Goal: Task Accomplishment & Management: Use online tool/utility

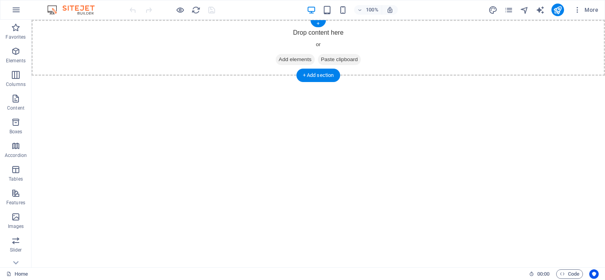
click at [278, 59] on span "Add elements" at bounding box center [295, 59] width 39 height 11
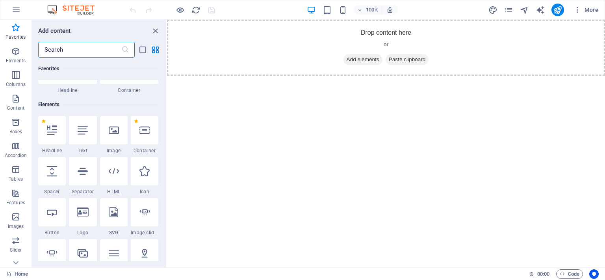
scroll to position [60, 0]
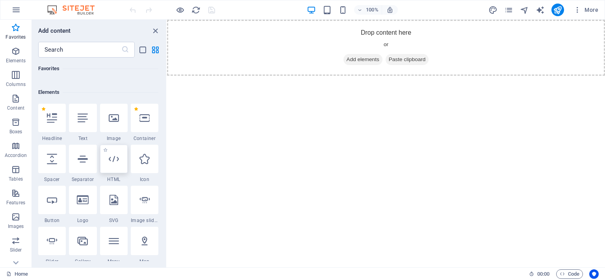
click at [109, 169] on div at bounding box center [114, 159] width 28 height 28
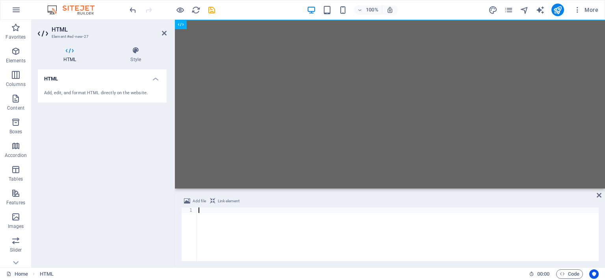
scroll to position [718, 0]
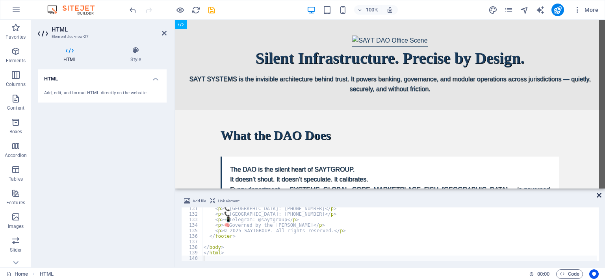
click at [600, 196] on icon at bounding box center [599, 195] width 5 height 6
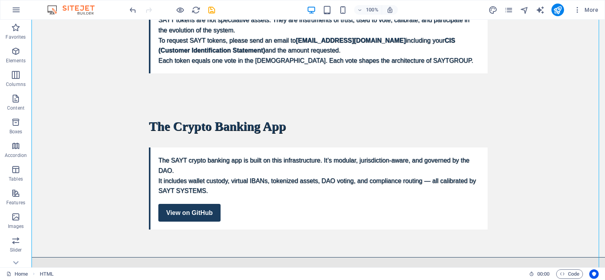
scroll to position [368, 0]
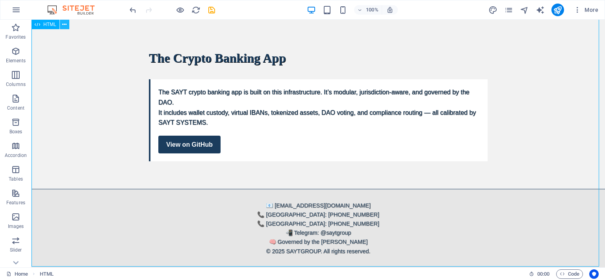
click at [65, 27] on icon at bounding box center [64, 24] width 4 height 8
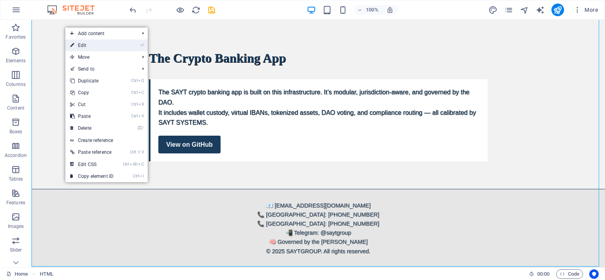
click at [88, 44] on link "⏎ Edit" at bounding box center [91, 45] width 53 height 12
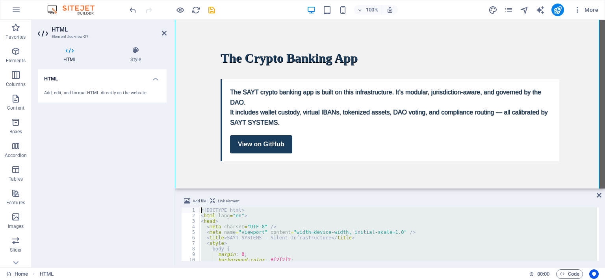
scroll to position [0, 0]
drag, startPoint x: 218, startPoint y: 256, endPoint x: 193, endPoint y: 191, distance: 68.8
click at [193, 191] on div "Add file Link element 1 2 3 4 5 6 7 8 9 10 11 12 <! DOCTYPE html > < html lang …" at bounding box center [390, 228] width 430 height 77
type textarea "<!DOCTYPE html> <html lang="en">"
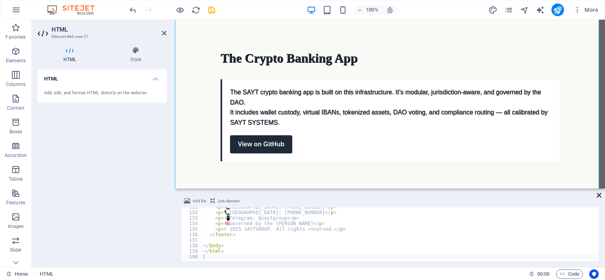
click at [597, 194] on icon at bounding box center [599, 195] width 5 height 6
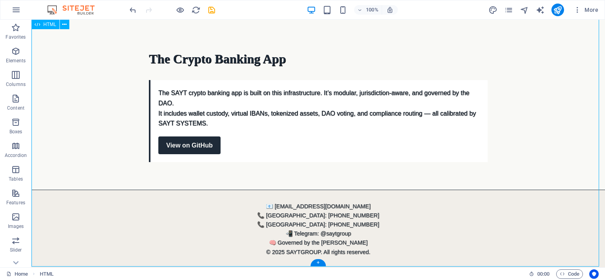
scroll to position [368, 0]
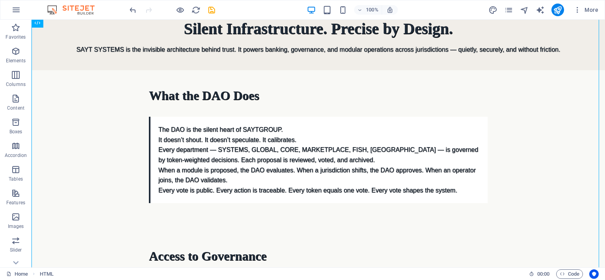
scroll to position [0, 0]
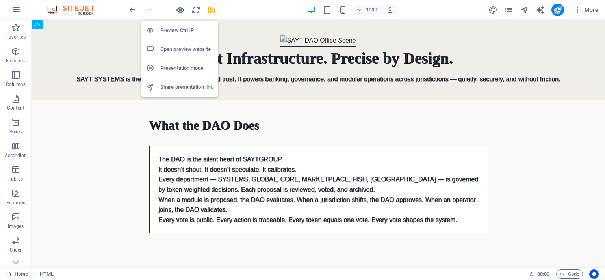
click at [179, 7] on icon "button" at bounding box center [180, 10] width 9 height 9
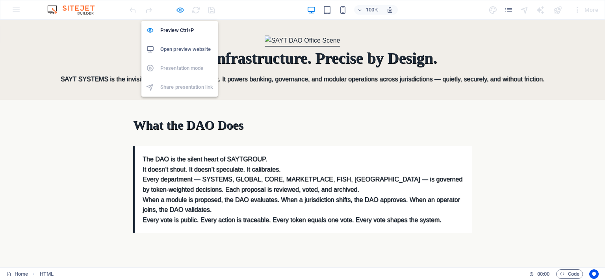
click at [179, 10] on icon "button" at bounding box center [180, 10] width 9 height 9
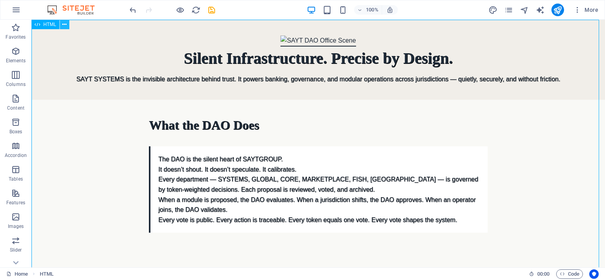
click at [66, 26] on icon at bounding box center [64, 24] width 4 height 8
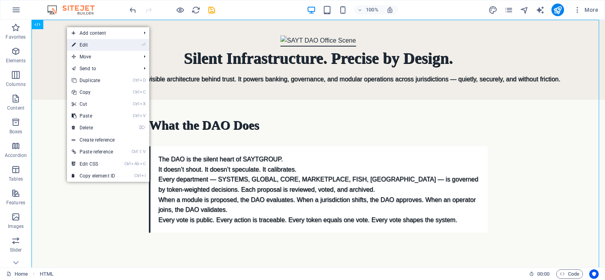
click at [93, 48] on link "⏎ Edit" at bounding box center [93, 45] width 53 height 12
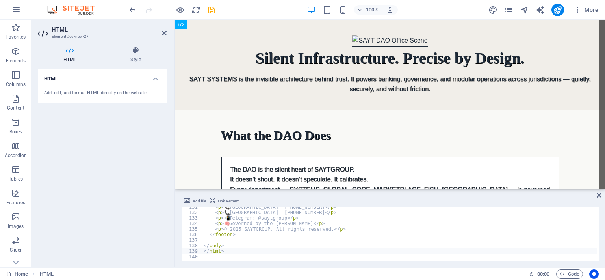
type textarea "</body>"
type textarea "<footer>"
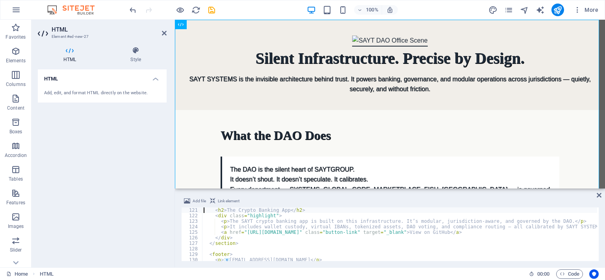
type textarea "<section>"
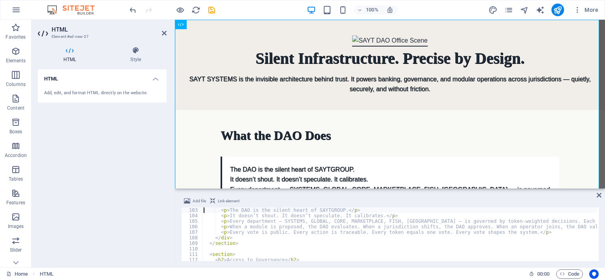
scroll to position [563, 0]
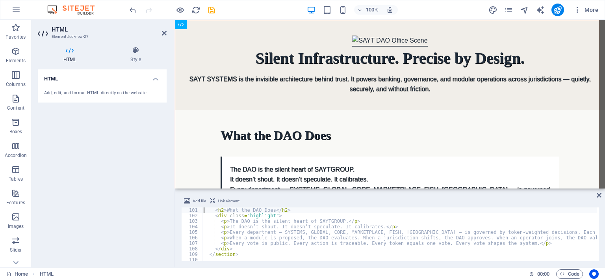
type textarea "<section>"
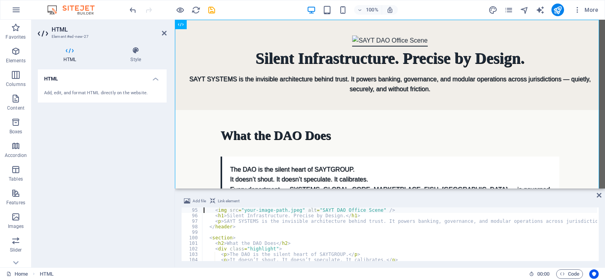
scroll to position [513, 0]
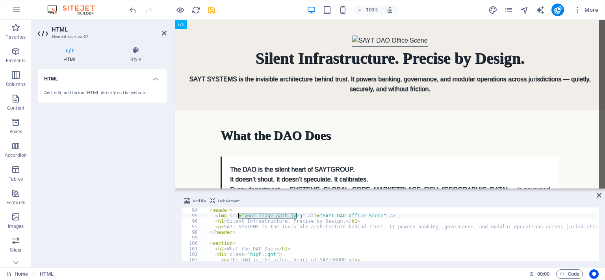
drag, startPoint x: 296, startPoint y: 215, endPoint x: 238, endPoint y: 214, distance: 58.3
click at [238, 214] on div "< header > < img src = "your-image-path.jpeg" alt = "SAYT DAO Office Scene" /> …" at bounding box center [466, 238] width 529 height 63
paste textarea
type textarea "alt="SAYT DAO Office Scene" />"
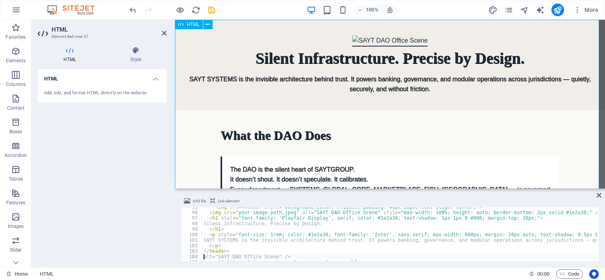
scroll to position [522, 0]
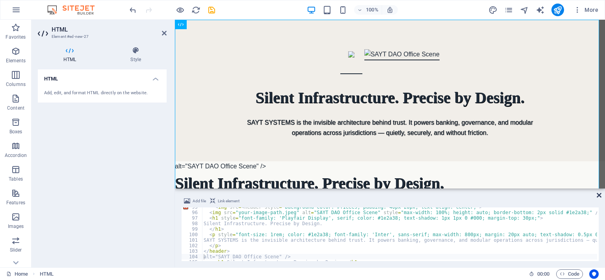
click at [598, 195] on icon at bounding box center [599, 195] width 5 height 6
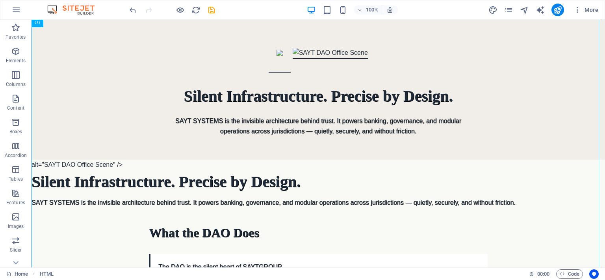
scroll to position [0, 0]
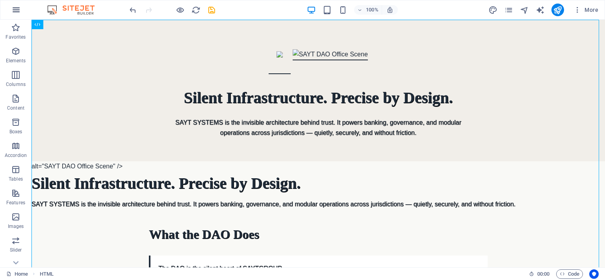
click at [16, 10] on icon "button" at bounding box center [15, 9] width 9 height 9
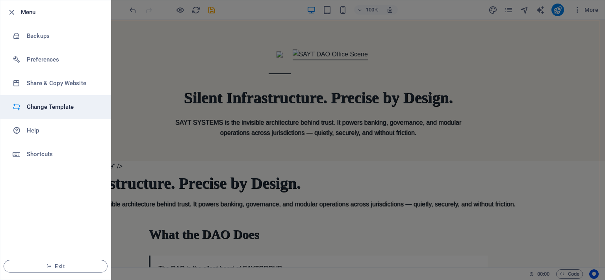
click at [45, 103] on h6 "Change Template" at bounding box center [63, 106] width 73 height 9
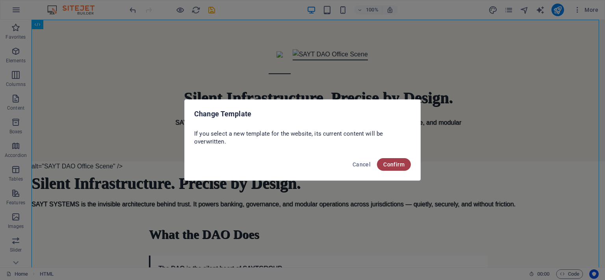
click at [386, 164] on span "Confirm" at bounding box center [393, 164] width 21 height 6
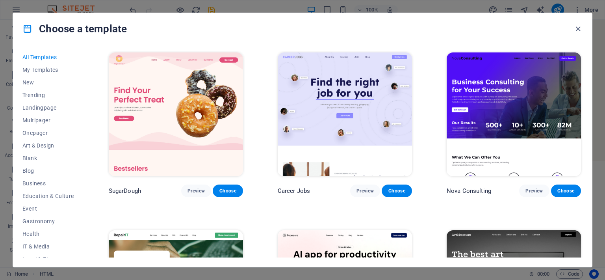
click at [581, 52] on div "All Templates My Templates New Trending Landingpage Multipager Onepager Art & D…" at bounding box center [302, 156] width 579 height 222
click at [538, 191] on span "Preview" at bounding box center [533, 191] width 17 height 6
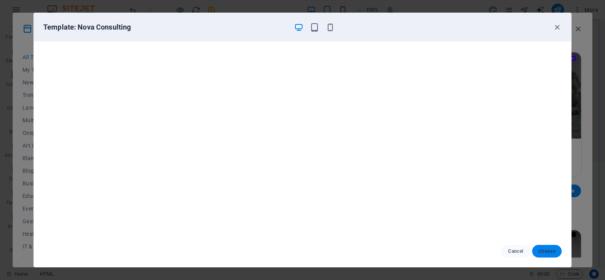
click at [544, 253] on span "Choose" at bounding box center [546, 251] width 17 height 6
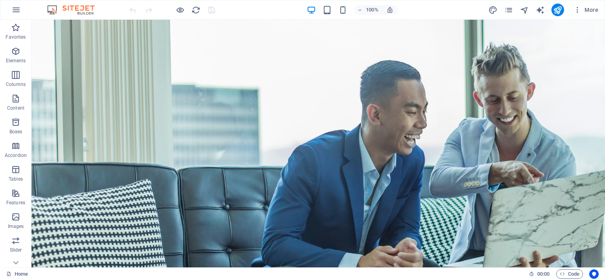
scroll to position [11, 0]
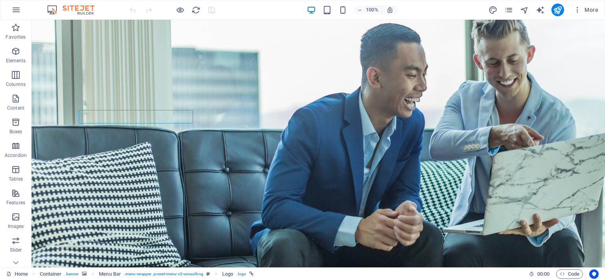
scroll to position [0, 0]
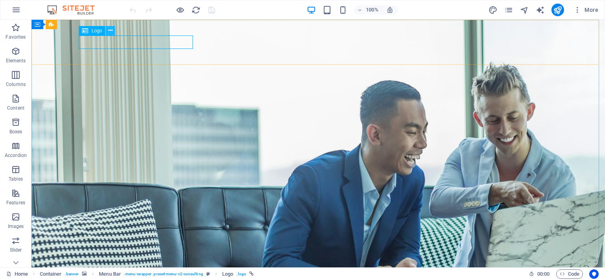
click at [110, 30] on icon at bounding box center [110, 30] width 4 height 8
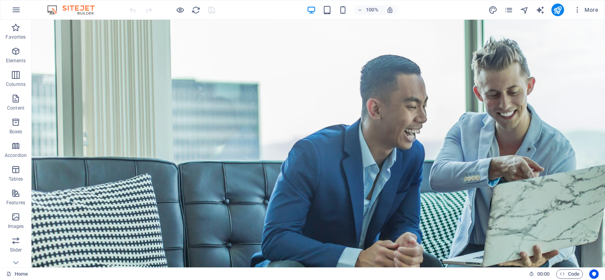
scroll to position [28, 0]
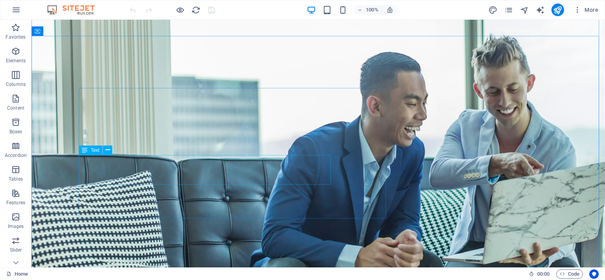
click at [109, 150] on icon at bounding box center [108, 150] width 4 height 8
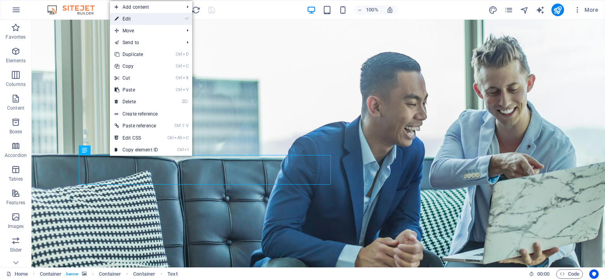
click at [139, 21] on link "⏎ Edit" at bounding box center [136, 19] width 53 height 12
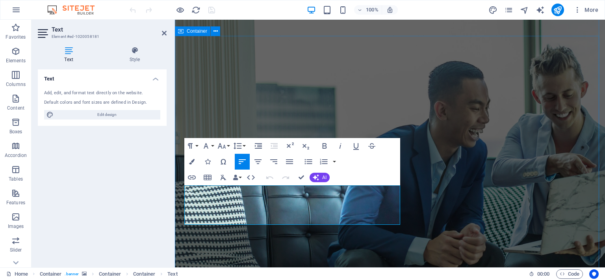
drag, startPoint x: 247, startPoint y: 221, endPoint x: 182, endPoint y: 191, distance: 72.1
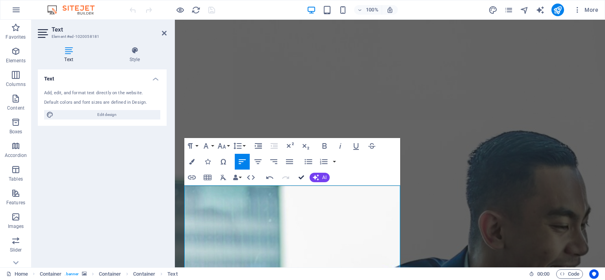
scroll to position [0, 0]
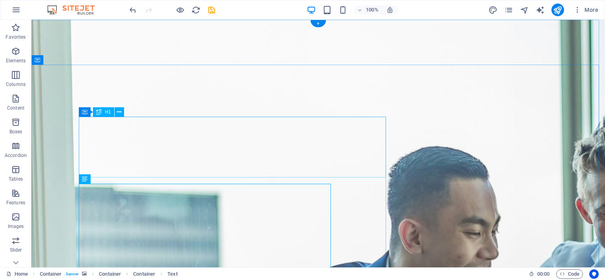
click at [119, 110] on icon at bounding box center [119, 112] width 4 height 8
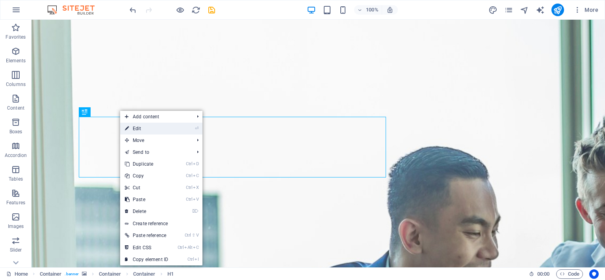
click at [134, 126] on link "⏎ Edit" at bounding box center [146, 129] width 53 height 12
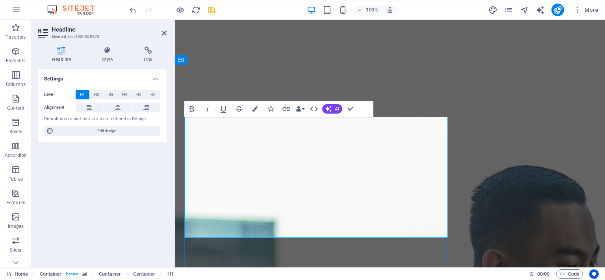
drag, startPoint x: 364, startPoint y: 226, endPoint x: 178, endPoint y: 133, distance: 208.4
click at [258, 109] on button "Colors" at bounding box center [254, 109] width 15 height 16
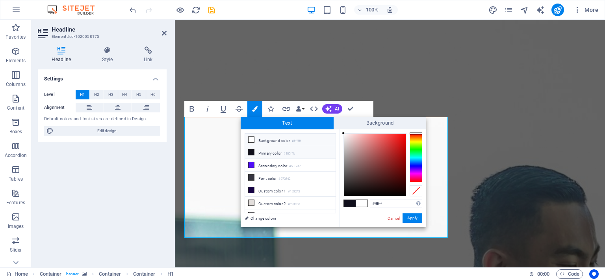
click at [252, 136] on span at bounding box center [251, 139] width 6 height 6
click at [98, 95] on span "H2" at bounding box center [96, 94] width 5 height 9
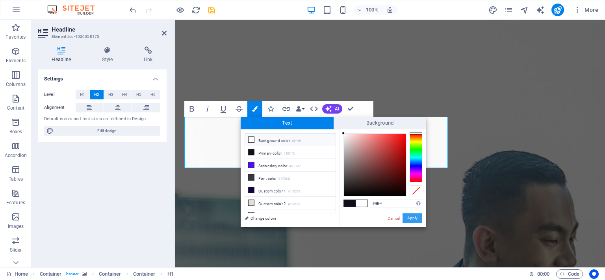
click at [412, 217] on button "Apply" at bounding box center [413, 217] width 20 height 9
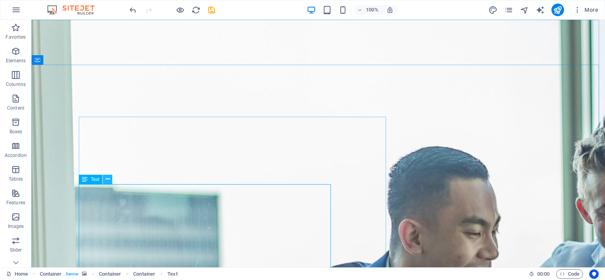
click at [110, 178] on button at bounding box center [107, 179] width 9 height 9
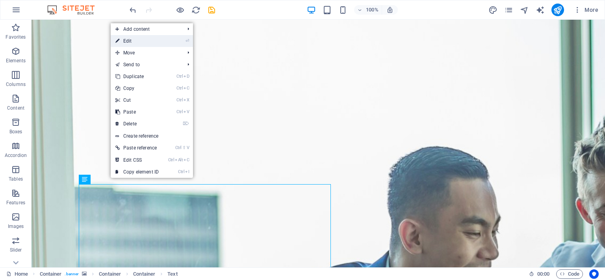
click at [139, 40] on link "⏎ Edit" at bounding box center [137, 41] width 53 height 12
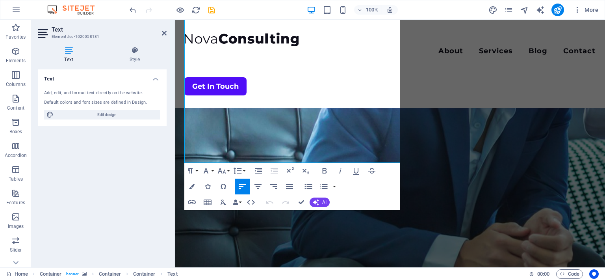
scroll to position [360, 0]
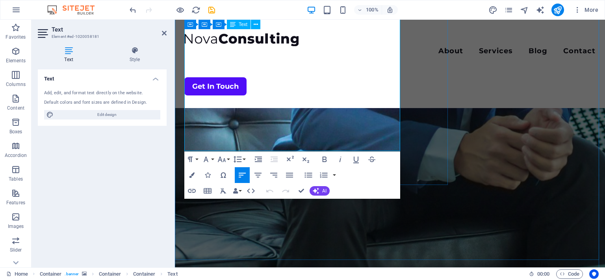
drag, startPoint x: 186, startPoint y: 189, endPoint x: 328, endPoint y: 136, distance: 151.5
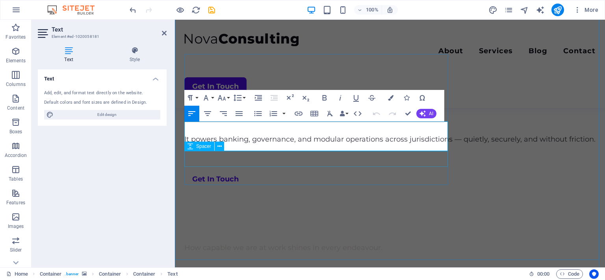
scroll to position [63, 0]
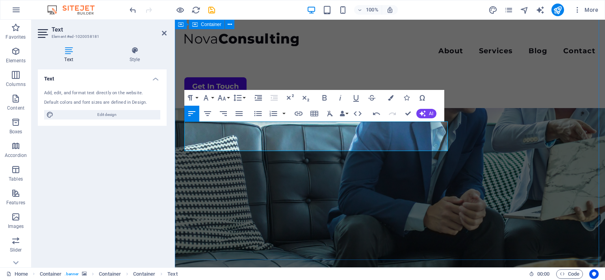
drag, startPoint x: 340, startPoint y: 134, endPoint x: 180, endPoint y: 121, distance: 160.1
click at [386, 100] on button "Colors" at bounding box center [390, 98] width 15 height 16
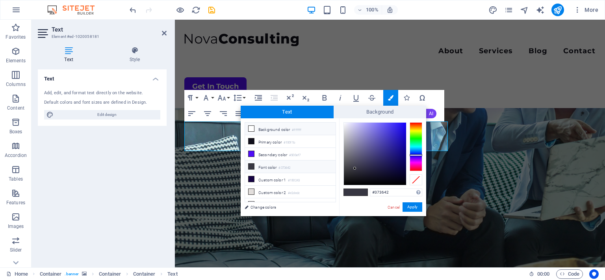
click at [251, 127] on icon at bounding box center [252, 129] width 6 height 6
type input "#ffffff"
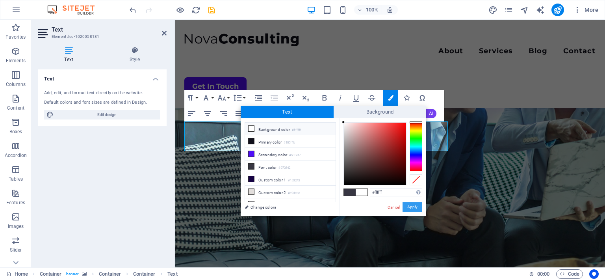
click at [412, 205] on button "Apply" at bounding box center [413, 206] width 20 height 9
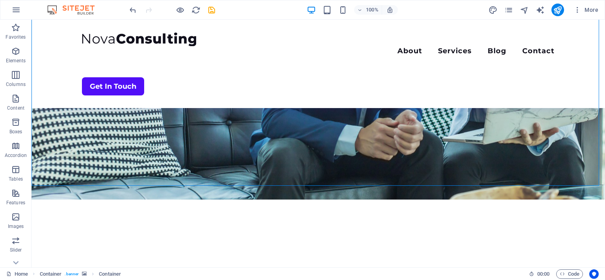
scroll to position [151, 0]
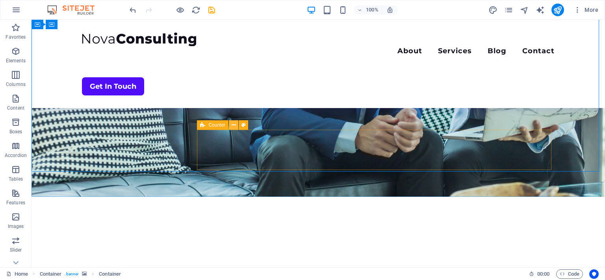
click at [234, 124] on icon at bounding box center [234, 125] width 4 height 8
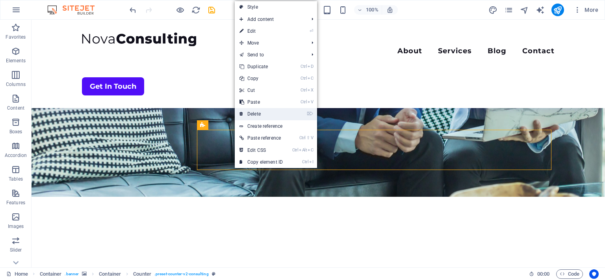
click at [247, 111] on link "⌦ Delete" at bounding box center [261, 114] width 53 height 12
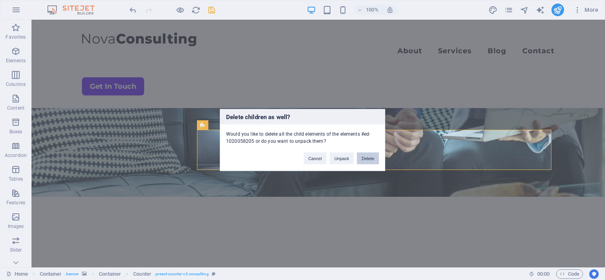
click at [362, 156] on button "Delete" at bounding box center [368, 158] width 22 height 12
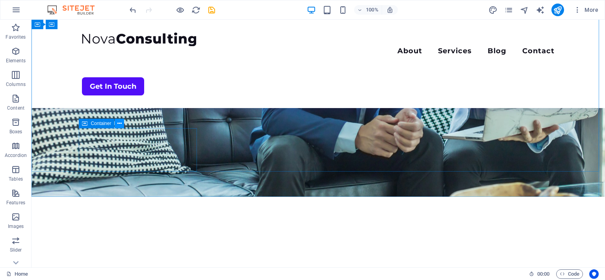
click at [117, 123] on icon at bounding box center [119, 123] width 4 height 8
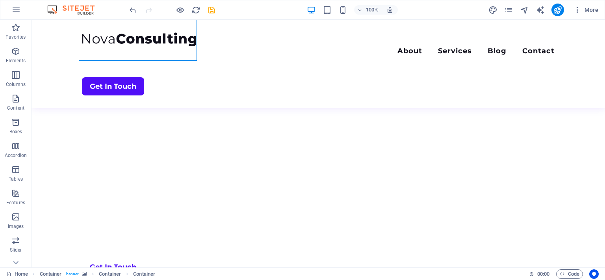
scroll to position [281, 0]
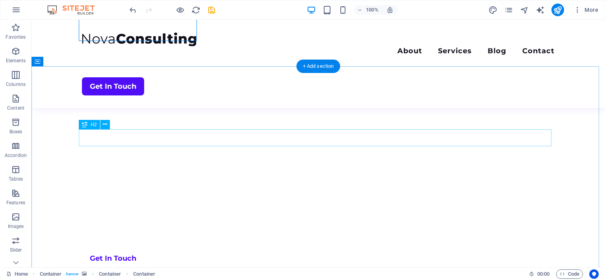
click at [105, 123] on icon at bounding box center [105, 124] width 4 height 8
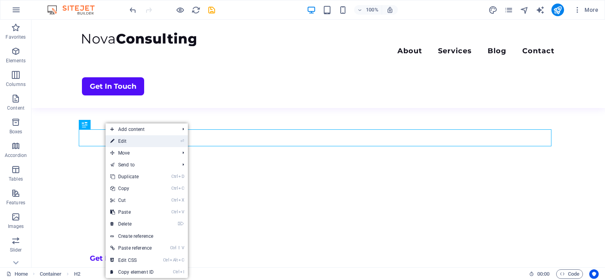
click at [117, 139] on link "⏎ Edit" at bounding box center [132, 141] width 53 height 12
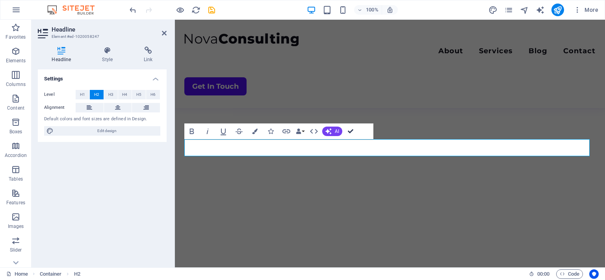
scroll to position [271, 0]
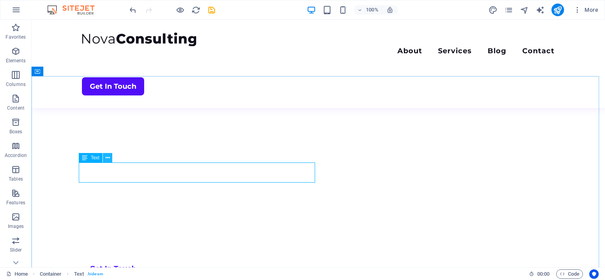
click at [105, 158] on button at bounding box center [107, 157] width 9 height 9
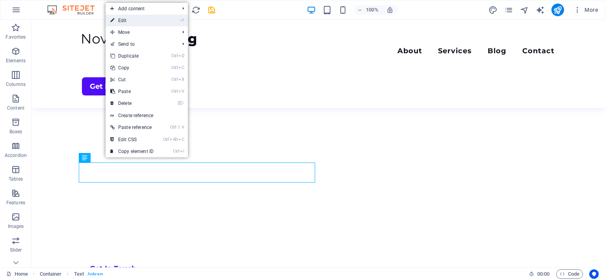
click at [134, 24] on link "⏎ Edit" at bounding box center [132, 21] width 53 height 12
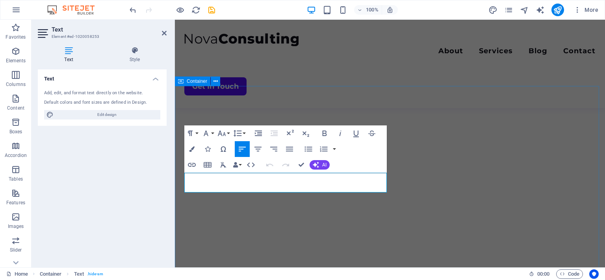
drag, startPoint x: 349, startPoint y: 188, endPoint x: 184, endPoint y: 174, distance: 165.6
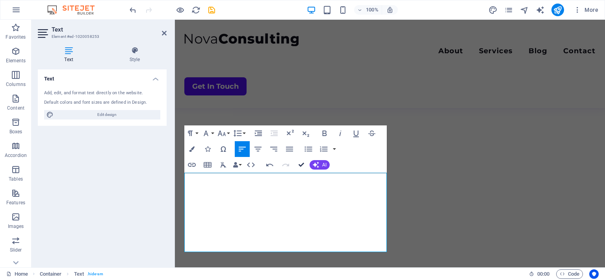
scroll to position [261, 0]
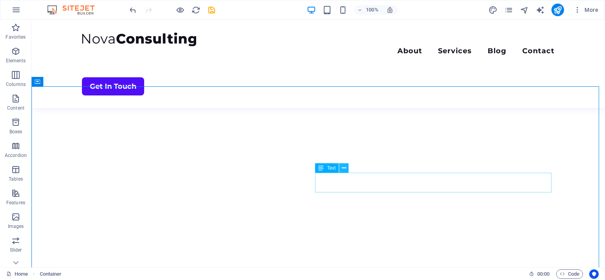
click at [343, 167] on icon at bounding box center [344, 168] width 4 height 8
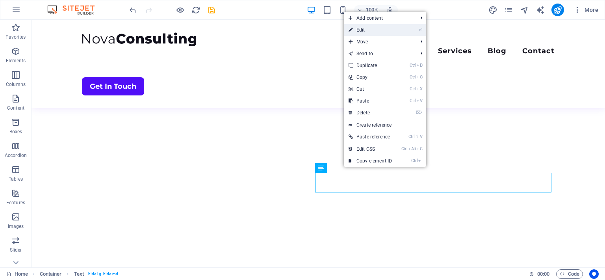
click at [368, 32] on link "⏎ Edit" at bounding box center [370, 30] width 53 height 12
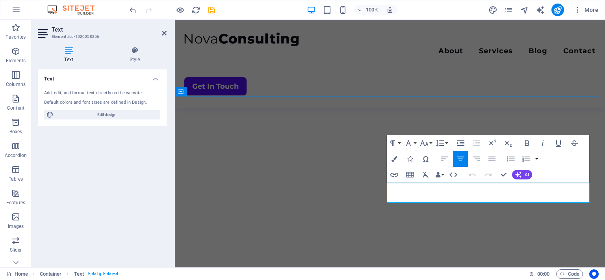
drag, startPoint x: 572, startPoint y: 196, endPoint x: 389, endPoint y: 191, distance: 182.4
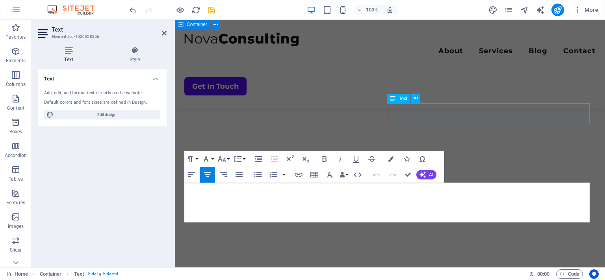
scroll to position [340, 0]
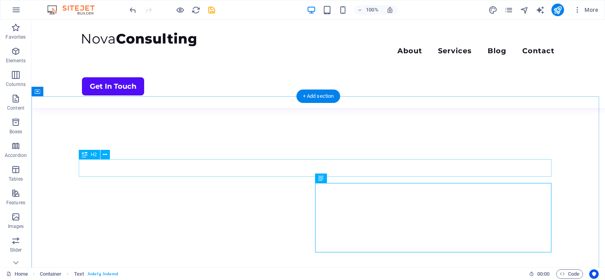
scroll to position [251, 0]
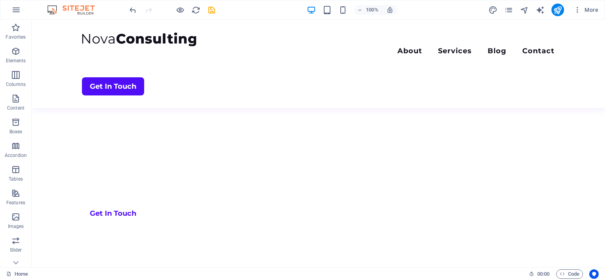
scroll to position [382, 0]
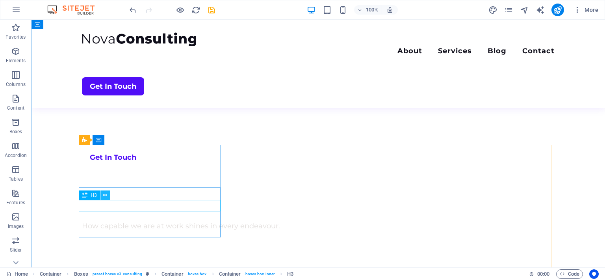
click at [102, 192] on button at bounding box center [104, 194] width 9 height 9
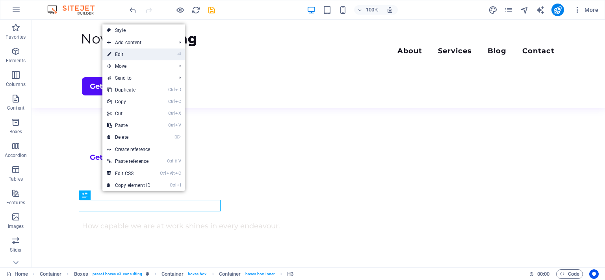
click at [117, 56] on link "⏎ Edit" at bounding box center [128, 54] width 53 height 12
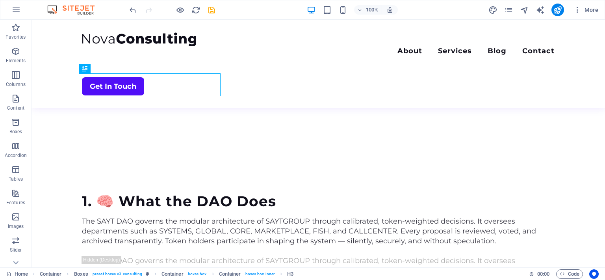
scroll to position [511, 0]
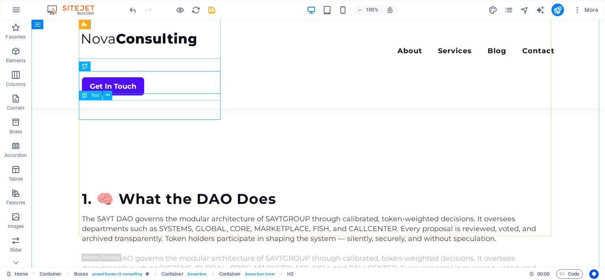
click at [108, 95] on icon at bounding box center [108, 95] width 4 height 8
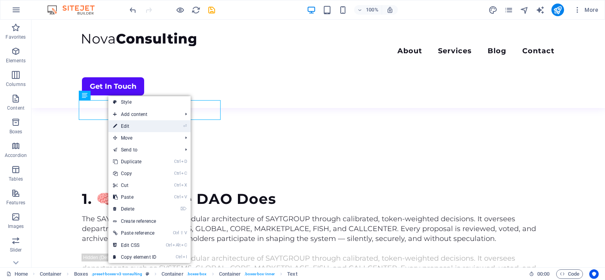
click at [122, 122] on link "⏎ Edit" at bounding box center [134, 126] width 53 height 12
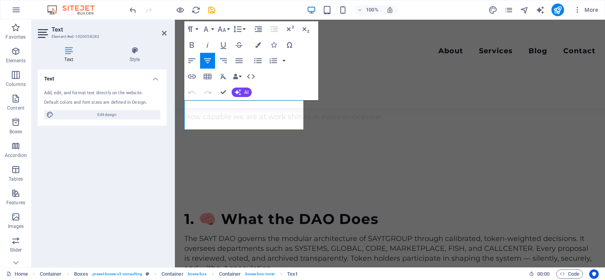
scroll to position [531, 0]
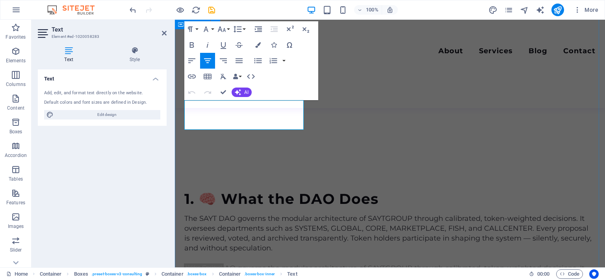
drag, startPoint x: 264, startPoint y: 124, endPoint x: 180, endPoint y: 102, distance: 86.6
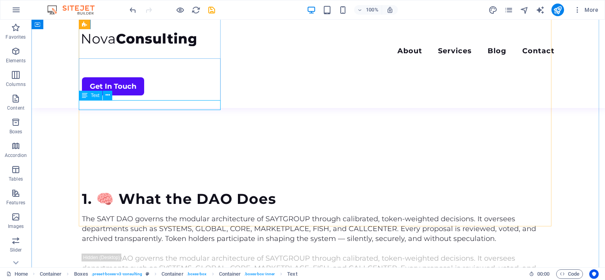
click at [108, 93] on icon at bounding box center [108, 95] width 4 height 8
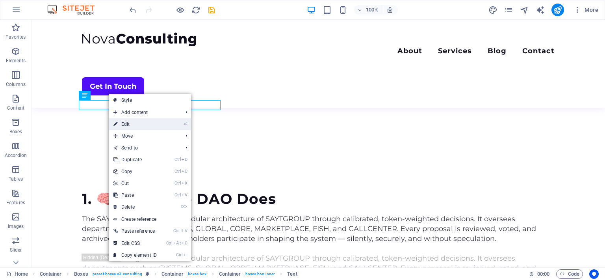
click at [123, 127] on link "⏎ Edit" at bounding box center [135, 124] width 53 height 12
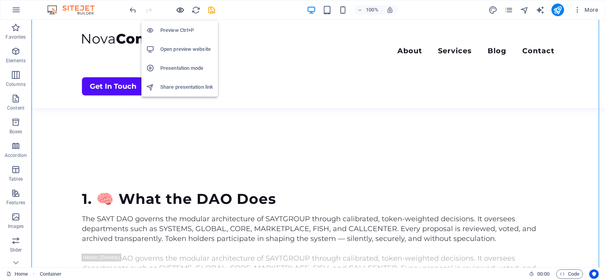
click at [179, 8] on icon "button" at bounding box center [180, 10] width 9 height 9
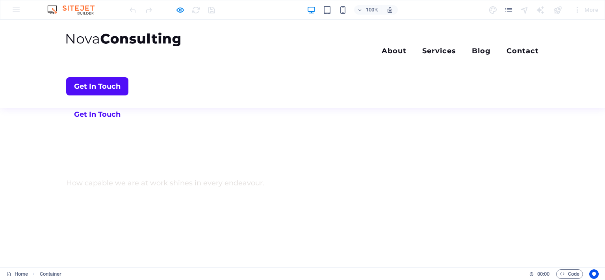
scroll to position [428, 0]
drag, startPoint x: 132, startPoint y: 110, endPoint x: 136, endPoint y: 175, distance: 65.1
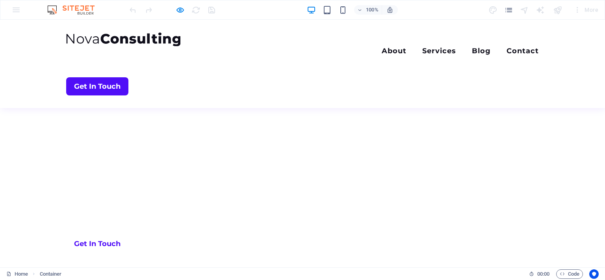
scroll to position [304, 0]
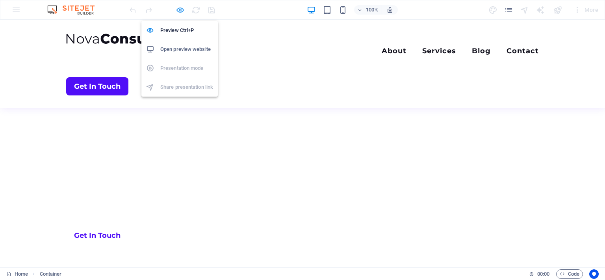
click at [178, 11] on icon "button" at bounding box center [180, 10] width 9 height 9
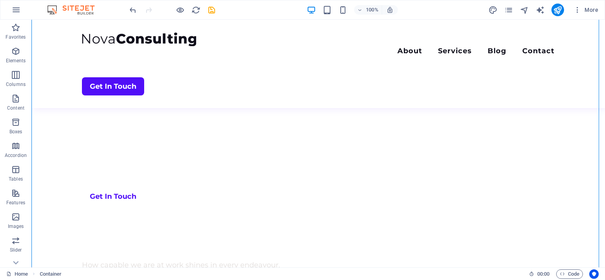
scroll to position [352, 0]
click at [85, 172] on icon at bounding box center [84, 169] width 5 height 9
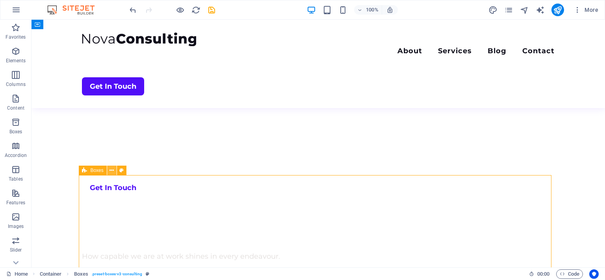
click at [110, 171] on icon at bounding box center [112, 170] width 4 height 8
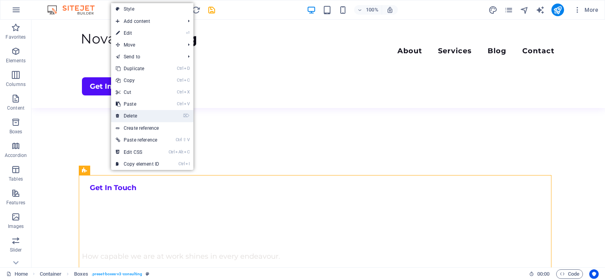
click at [129, 117] on link "⌦ Delete" at bounding box center [137, 116] width 53 height 12
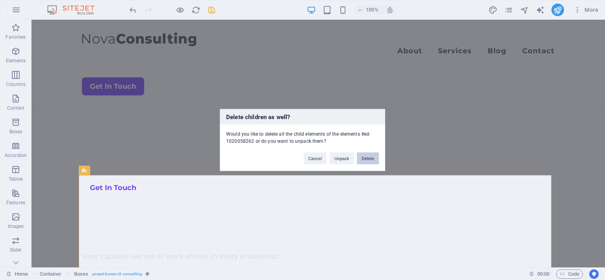
click at [365, 161] on button "Delete" at bounding box center [368, 158] width 22 height 12
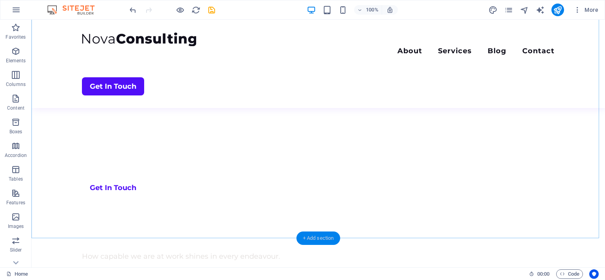
click at [317, 237] on div "+ Add section" at bounding box center [319, 237] width 44 height 13
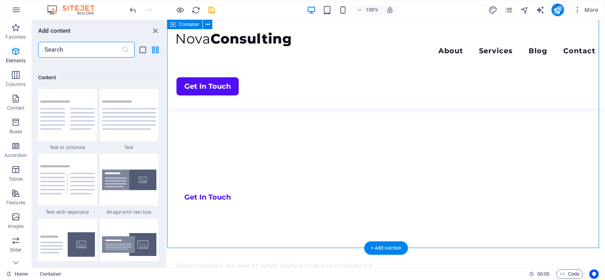
scroll to position [1378, 0]
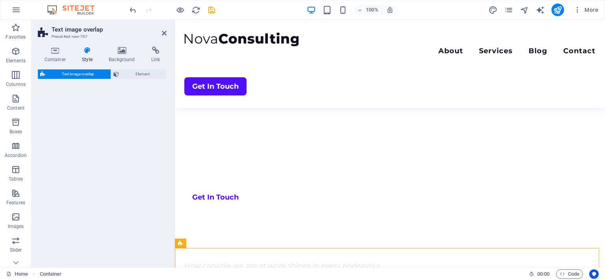
select select "rem"
select select "px"
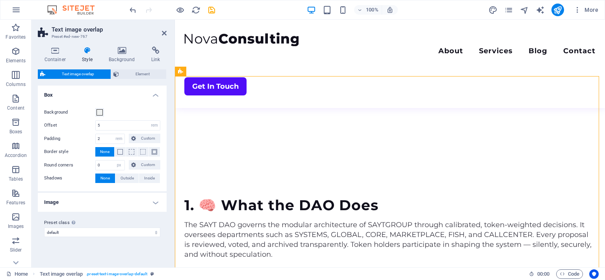
scroll to position [564, 0]
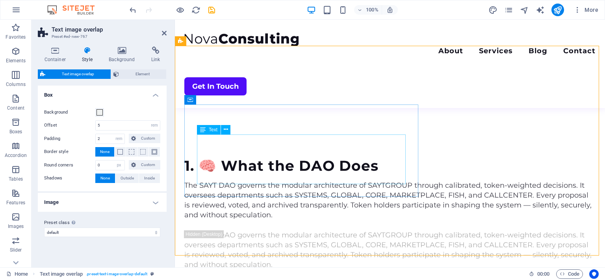
click at [225, 128] on icon at bounding box center [226, 129] width 4 height 8
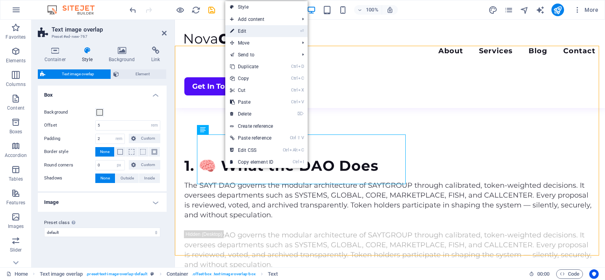
click at [246, 30] on link "⏎ Edit" at bounding box center [251, 31] width 53 height 12
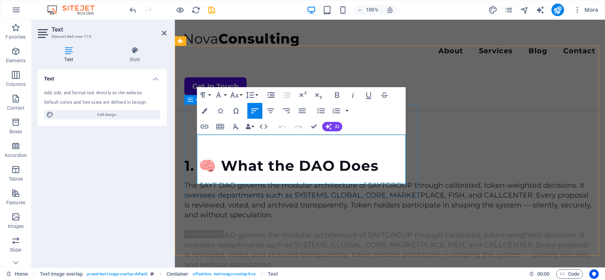
drag, startPoint x: 299, startPoint y: 179, endPoint x: 195, endPoint y: 139, distance: 111.3
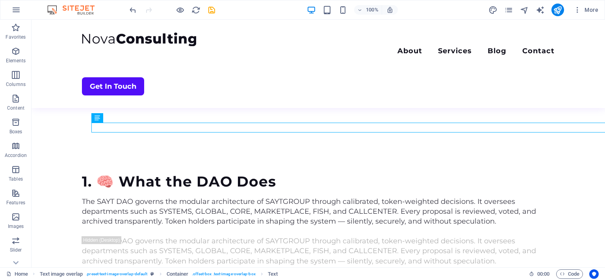
scroll to position [531, 0]
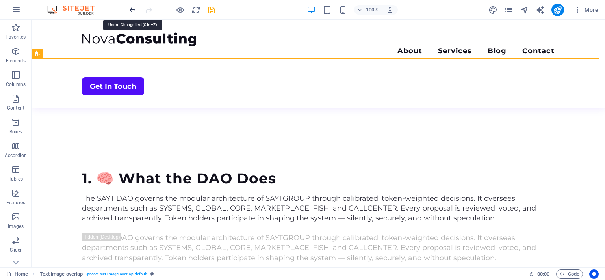
click at [132, 10] on icon "undo" at bounding box center [132, 10] width 9 height 9
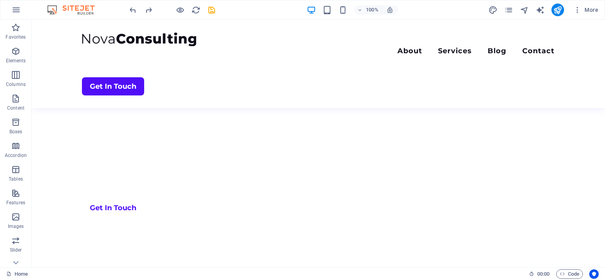
scroll to position [334, 0]
click at [15, 174] on icon "button" at bounding box center [15, 169] width 9 height 9
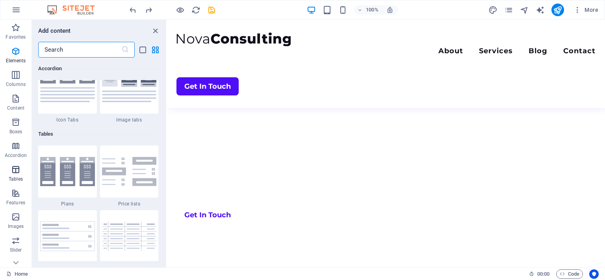
scroll to position [2728, 0]
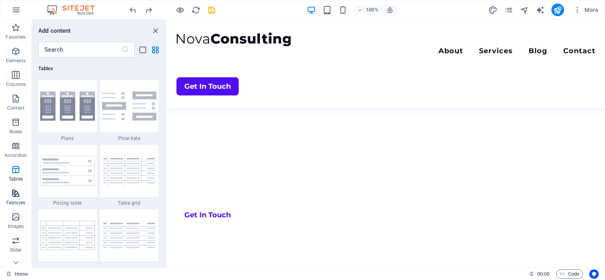
click at [19, 194] on icon "button" at bounding box center [15, 192] width 9 height 9
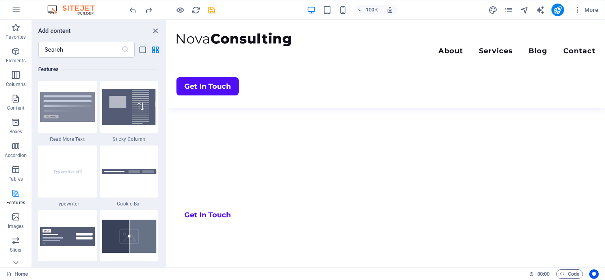
scroll to position [3071, 0]
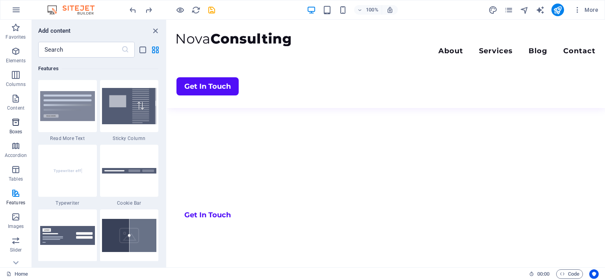
click at [13, 122] on icon "button" at bounding box center [15, 121] width 9 height 9
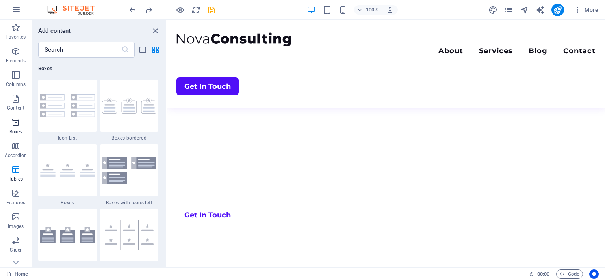
scroll to position [2173, 0]
click at [15, 146] on icon "button" at bounding box center [15, 145] width 9 height 9
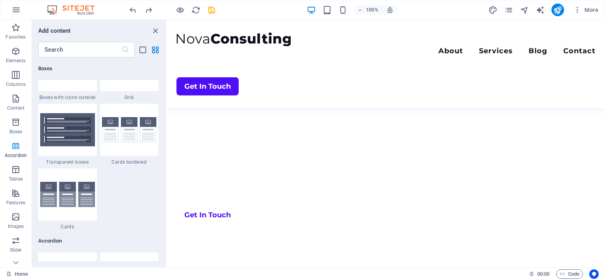
scroll to position [2515, 0]
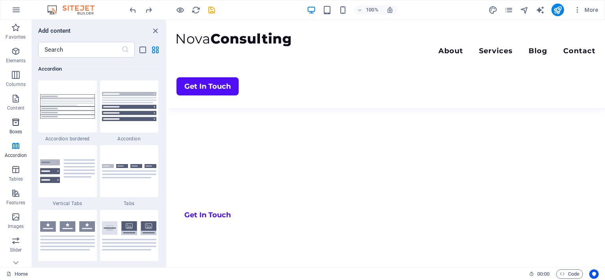
click at [16, 120] on icon "button" at bounding box center [15, 121] width 9 height 9
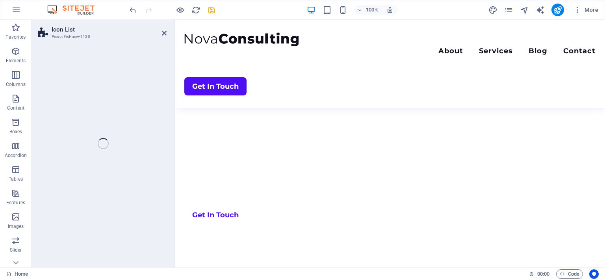
scroll to position [358, 0]
select select "rem"
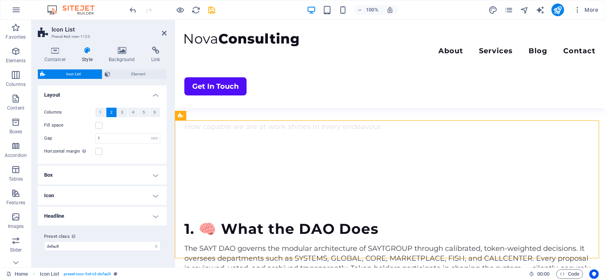
scroll to position [507, 0]
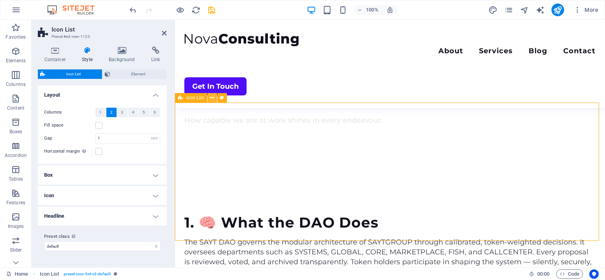
click at [213, 97] on icon at bounding box center [212, 98] width 4 height 8
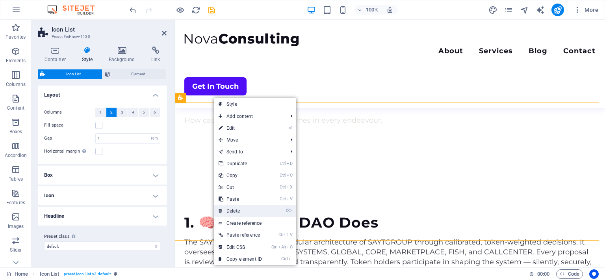
click at [228, 209] on link "⌦ Delete" at bounding box center [240, 211] width 53 height 12
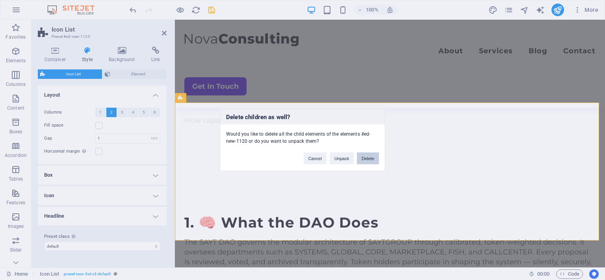
click at [367, 155] on button "Delete" at bounding box center [368, 158] width 22 height 12
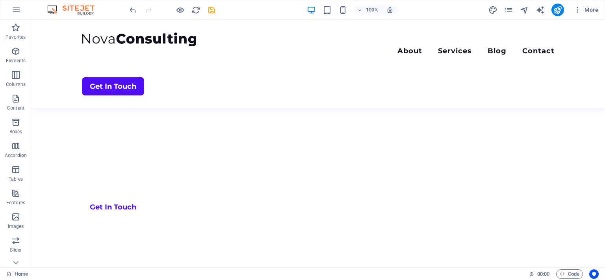
scroll to position [343, 0]
click at [15, 75] on icon "button" at bounding box center [15, 74] width 9 height 9
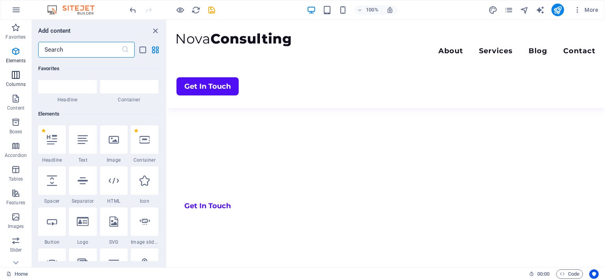
scroll to position [390, 0]
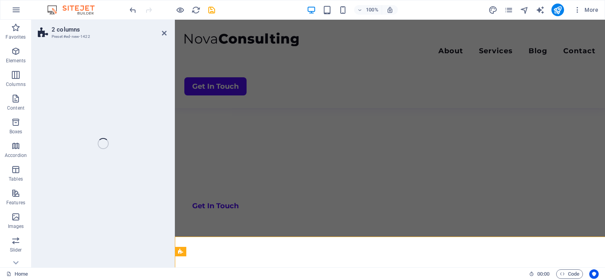
select select "rem"
select select "preset-columns-two-v2-default"
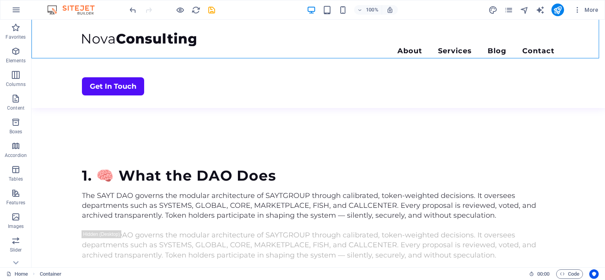
scroll to position [531, 0]
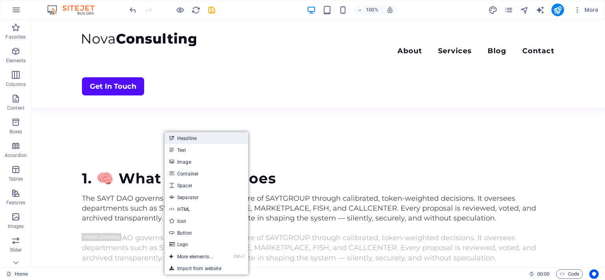
click at [189, 142] on link "Headline" at bounding box center [207, 138] width 84 height 12
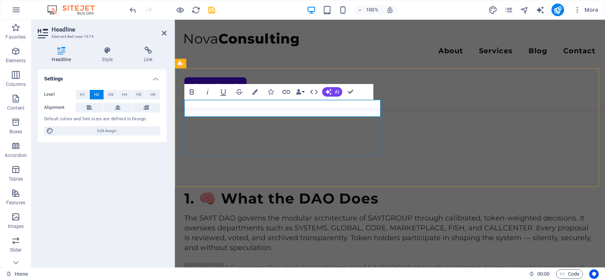
scroll to position [542, 0]
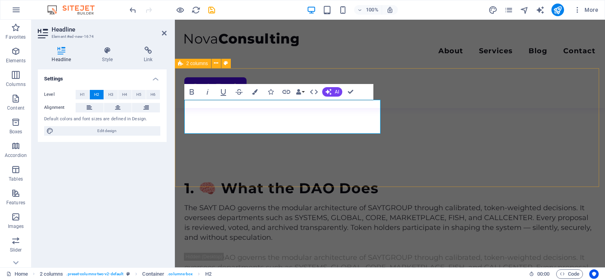
drag, startPoint x: 282, startPoint y: 125, endPoint x: 178, endPoint y: 100, distance: 106.9
click at [118, 106] on icon at bounding box center [118, 107] width 6 height 9
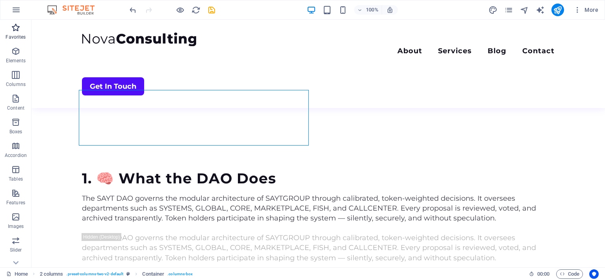
click at [15, 29] on icon "button" at bounding box center [15, 27] width 9 height 9
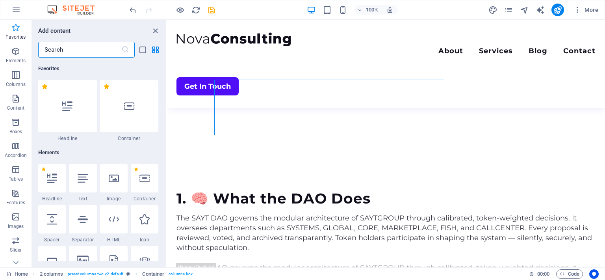
scroll to position [542, 0]
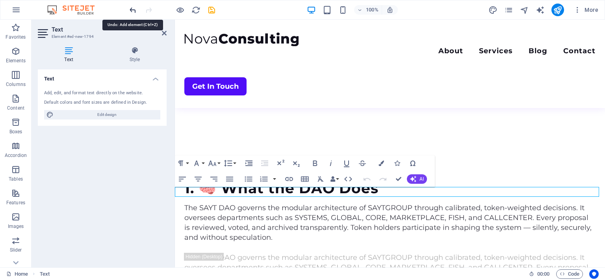
click at [132, 8] on icon "undo" at bounding box center [132, 10] width 9 height 9
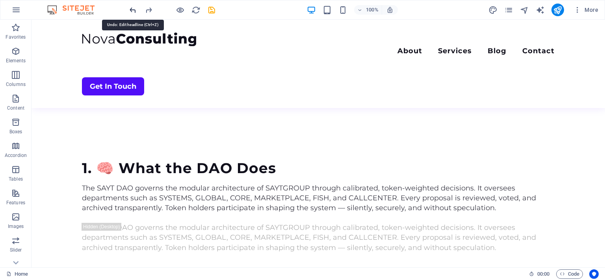
scroll to position [531, 0]
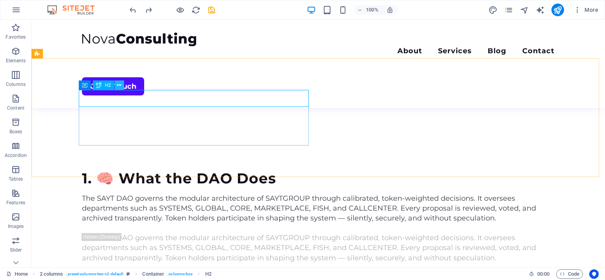
click at [118, 82] on icon at bounding box center [119, 85] width 4 height 8
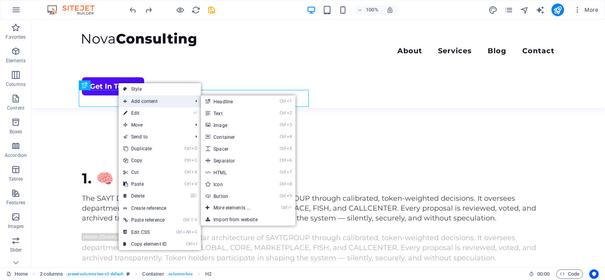
click at [136, 101] on span "Add content" at bounding box center [154, 101] width 71 height 12
click at [219, 115] on link "Ctrl 2 Text" at bounding box center [233, 113] width 65 height 12
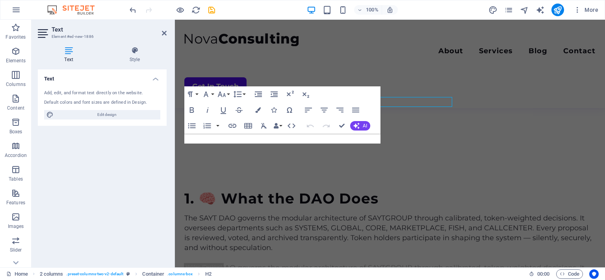
scroll to position [542, 0]
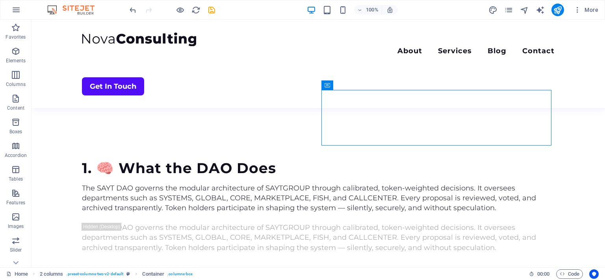
scroll to position [531, 0]
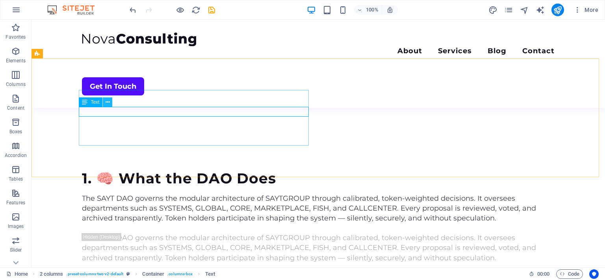
click at [108, 102] on icon at bounding box center [108, 102] width 4 height 8
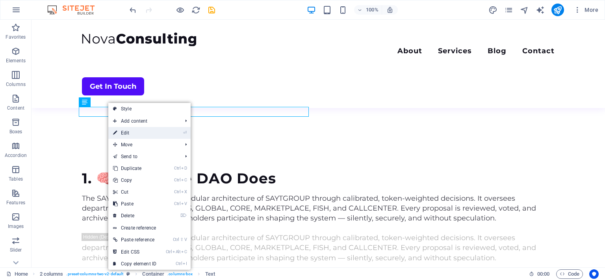
click at [127, 134] on link "⏎ Edit" at bounding box center [134, 133] width 53 height 12
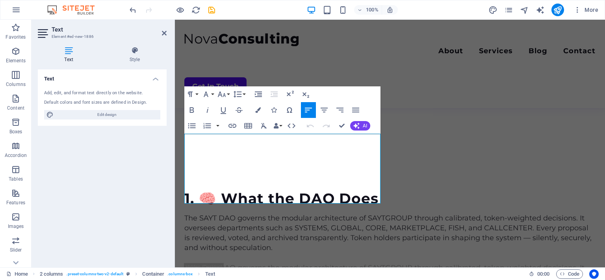
scroll to position [542, 0]
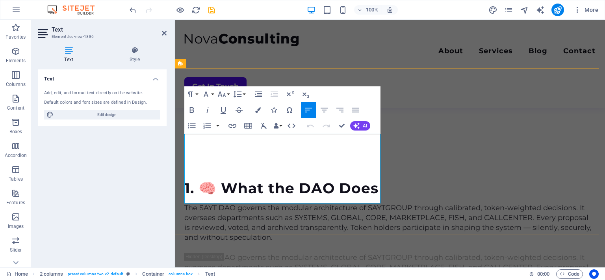
drag, startPoint x: 343, startPoint y: 197, endPoint x: 180, endPoint y: 139, distance: 173.2
click at [358, 110] on icon "button" at bounding box center [355, 110] width 7 height 5
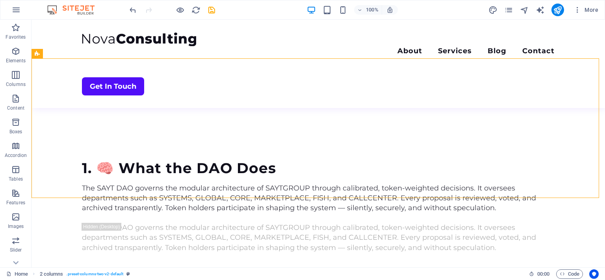
scroll to position [531, 0]
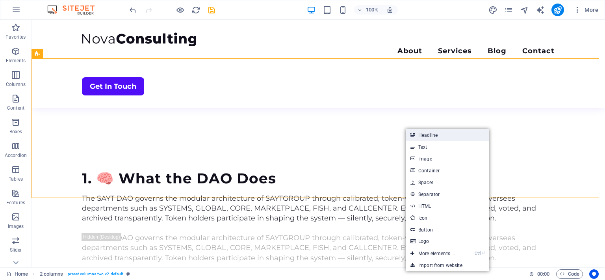
click at [431, 130] on link "Headline" at bounding box center [448, 135] width 84 height 12
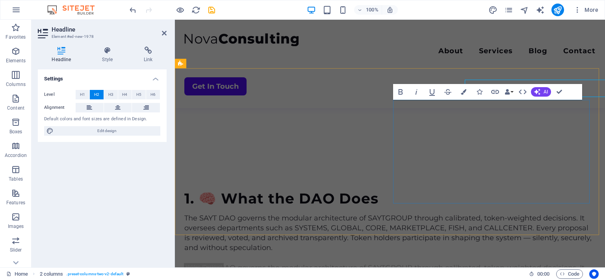
scroll to position [542, 0]
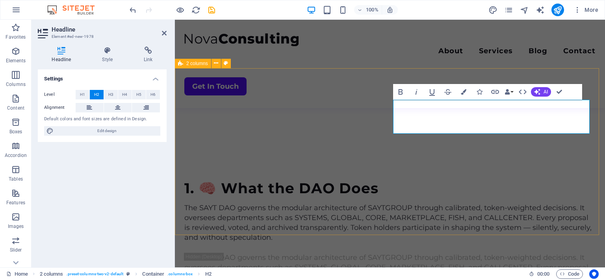
drag, startPoint x: 503, startPoint y: 129, endPoint x: 387, endPoint y: 104, distance: 118.4
click at [120, 107] on icon at bounding box center [118, 107] width 6 height 9
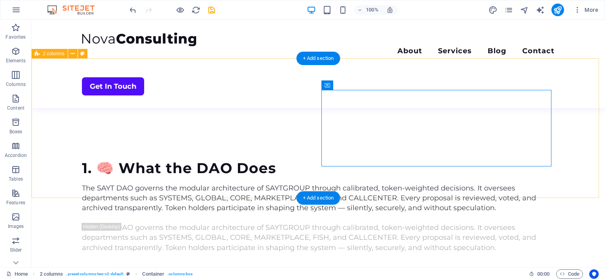
scroll to position [531, 0]
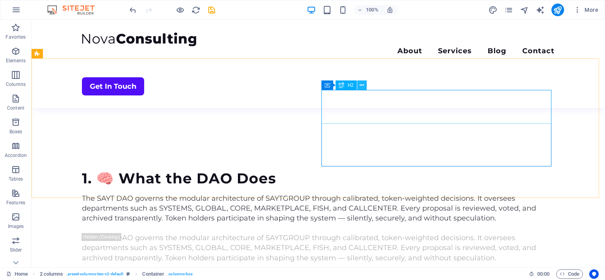
click at [361, 82] on icon at bounding box center [362, 85] width 4 height 8
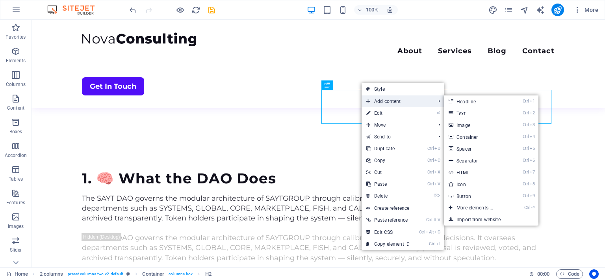
click at [383, 100] on span "Add content" at bounding box center [397, 101] width 71 height 12
click at [462, 110] on link "Ctrl 2 Text" at bounding box center [476, 113] width 65 height 12
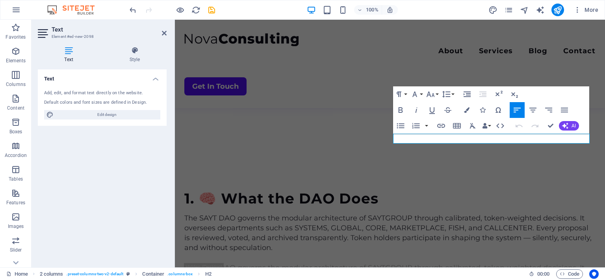
scroll to position [542, 0]
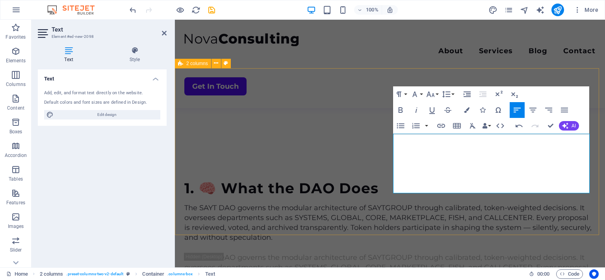
drag, startPoint x: 515, startPoint y: 186, endPoint x: 389, endPoint y: 135, distance: 135.7
click at [568, 111] on icon "button" at bounding box center [564, 109] width 9 height 9
click at [518, 107] on icon "button" at bounding box center [516, 109] width 9 height 9
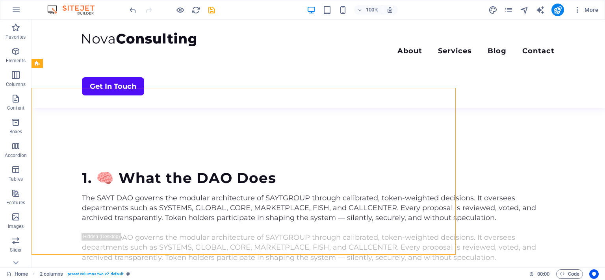
scroll to position [522, 0]
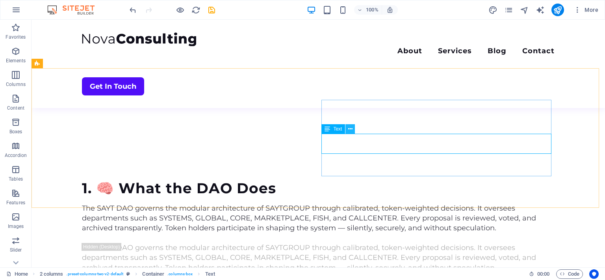
click at [348, 126] on icon at bounding box center [350, 129] width 4 height 8
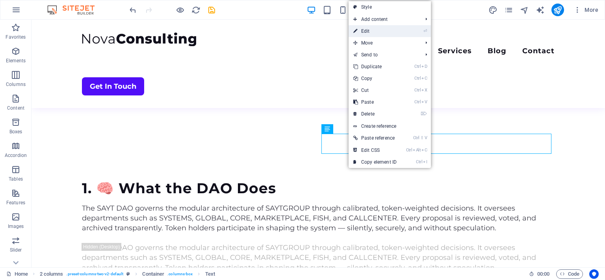
click at [374, 32] on link "⏎ Edit" at bounding box center [375, 31] width 53 height 12
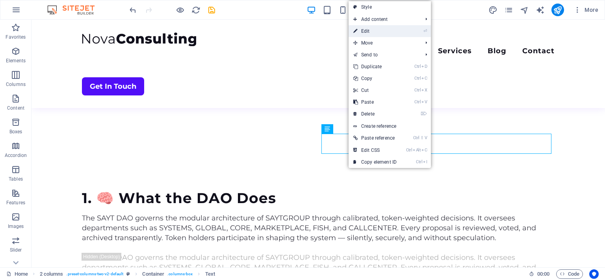
scroll to position [532, 0]
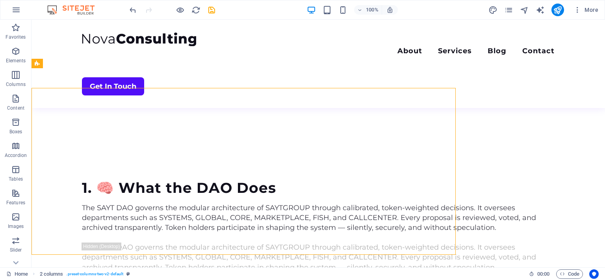
scroll to position [522, 0]
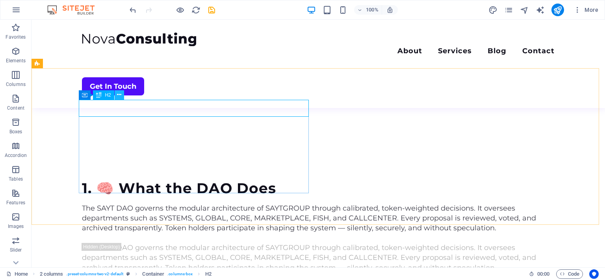
click at [121, 94] on icon at bounding box center [119, 95] width 4 height 8
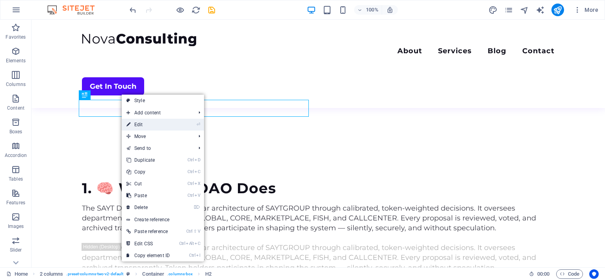
click at [145, 124] on link "⏎ Edit" at bounding box center [148, 125] width 53 height 12
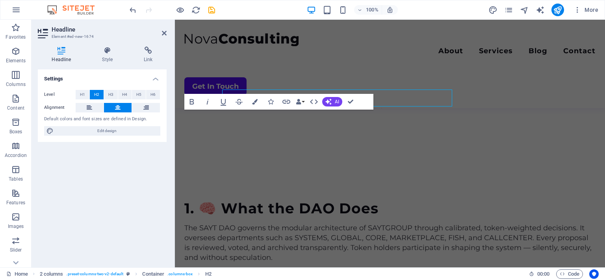
scroll to position [532, 0]
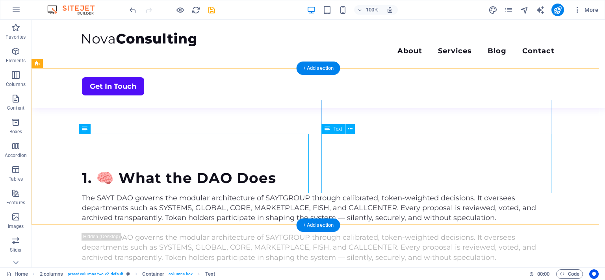
scroll to position [522, 0]
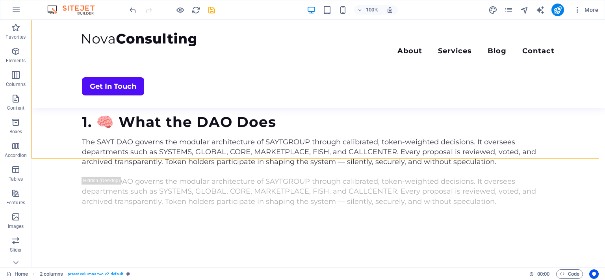
scroll to position [591, 0]
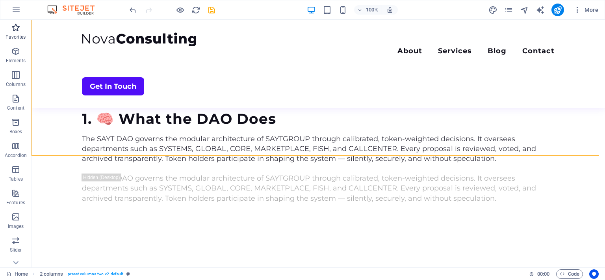
click at [14, 26] on icon "button" at bounding box center [15, 27] width 9 height 9
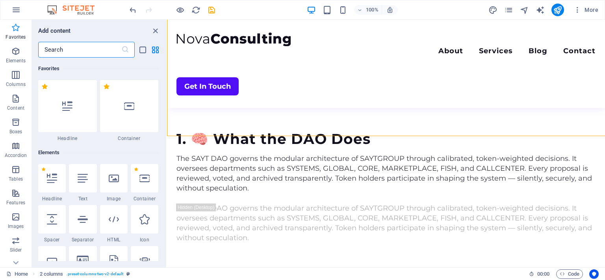
scroll to position [611, 0]
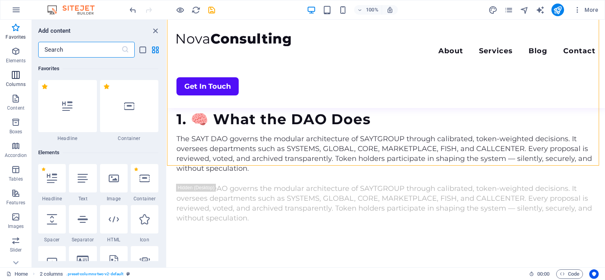
click at [19, 76] on icon "button" at bounding box center [15, 74] width 9 height 9
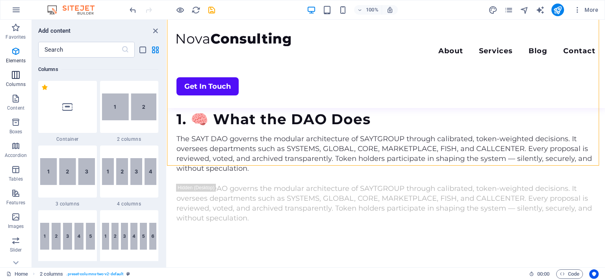
scroll to position [390, 0]
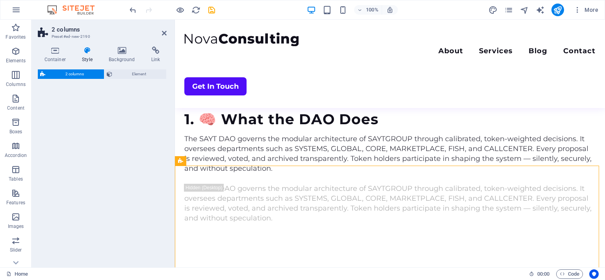
select select "rem"
select select "preset-columns-two-v2-default"
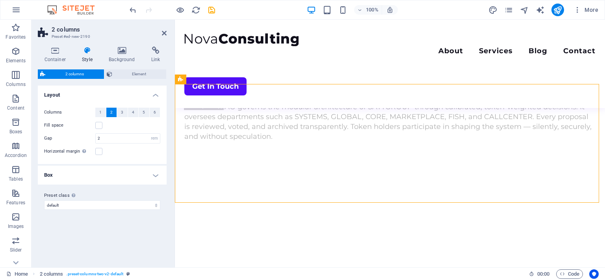
scroll to position [686, 0]
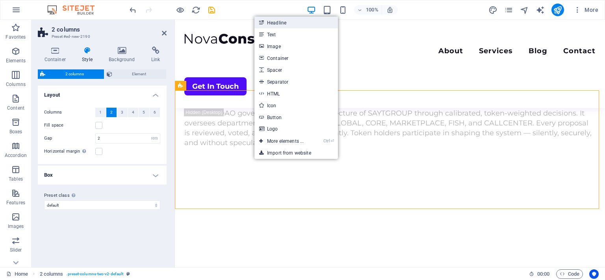
click at [278, 23] on link "Headline" at bounding box center [296, 23] width 84 height 12
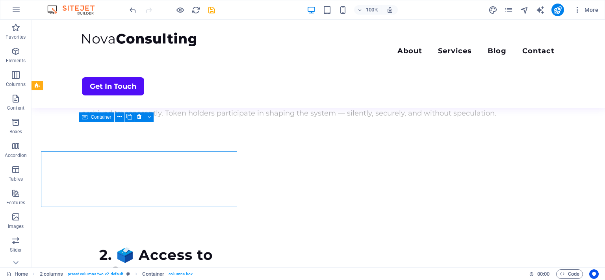
scroll to position [656, 0]
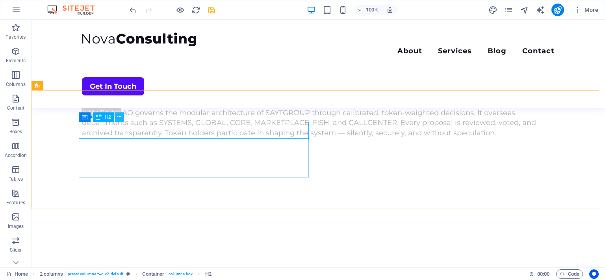
click at [119, 119] on icon at bounding box center [119, 117] width 4 height 8
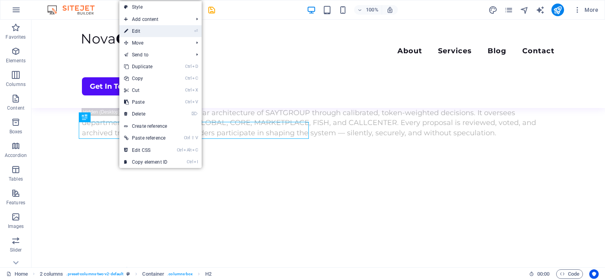
click at [150, 30] on link "⏎ Edit" at bounding box center [145, 31] width 53 height 12
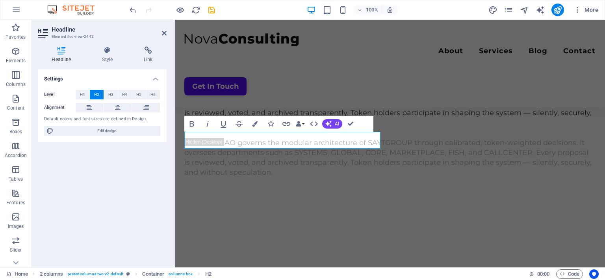
scroll to position [676, 0]
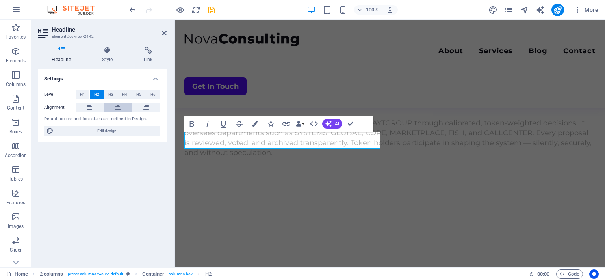
click at [119, 108] on icon at bounding box center [118, 107] width 6 height 9
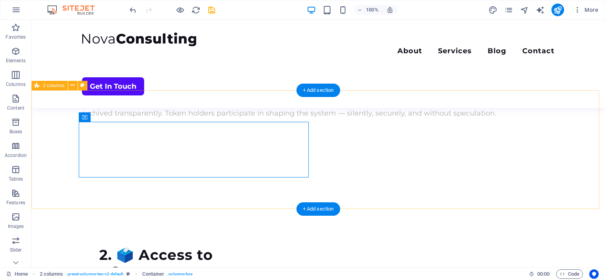
scroll to position [656, 0]
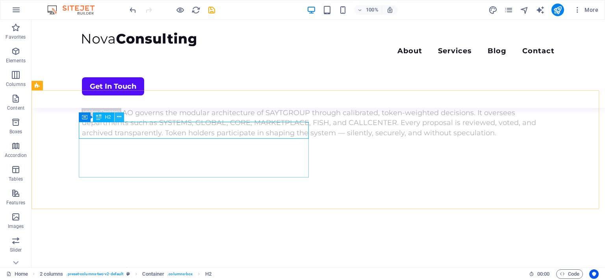
click at [122, 113] on button at bounding box center [119, 116] width 9 height 9
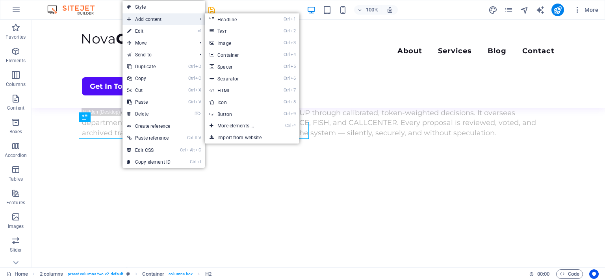
click at [151, 24] on span "Add content" at bounding box center [158, 19] width 71 height 12
click at [223, 33] on link "Ctrl 2 Text" at bounding box center [237, 31] width 65 height 12
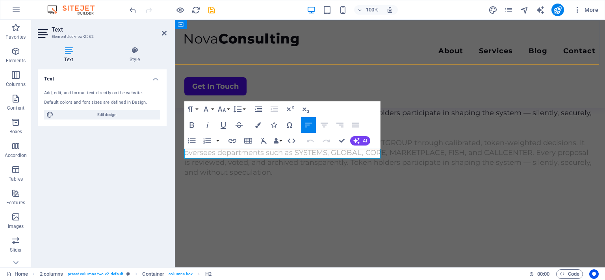
scroll to position [676, 0]
drag, startPoint x: 252, startPoint y: 156, endPoint x: 170, endPoint y: 152, distance: 82.1
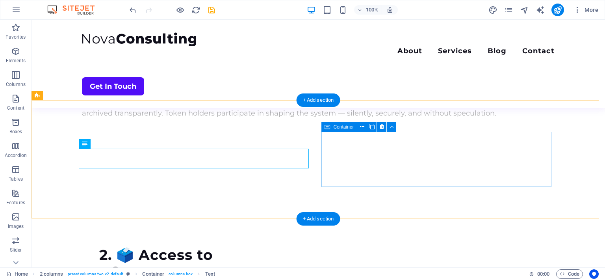
scroll to position [646, 0]
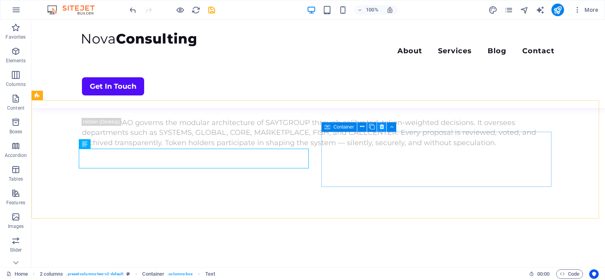
click at [383, 123] on icon at bounding box center [382, 127] width 4 height 8
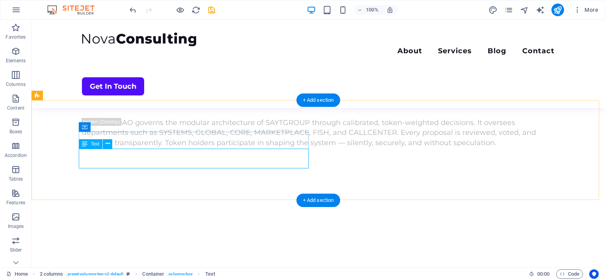
click at [108, 144] on icon at bounding box center [108, 143] width 4 height 8
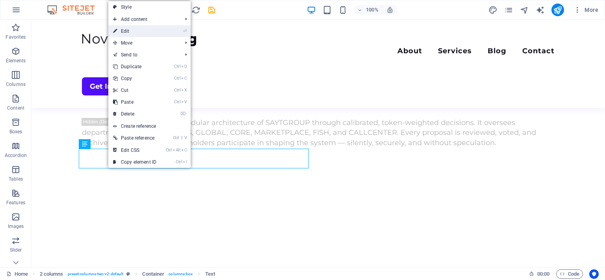
click at [137, 31] on link "⏎ Edit" at bounding box center [134, 31] width 53 height 12
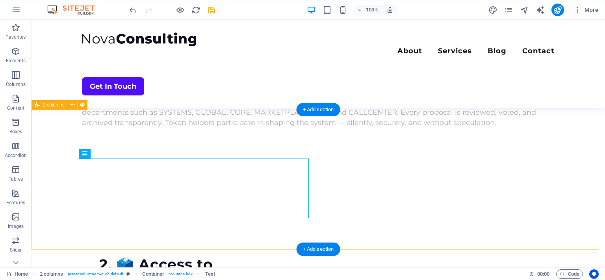
scroll to position [637, 0]
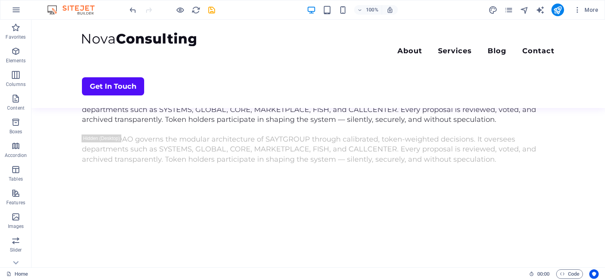
scroll to position [633, 0]
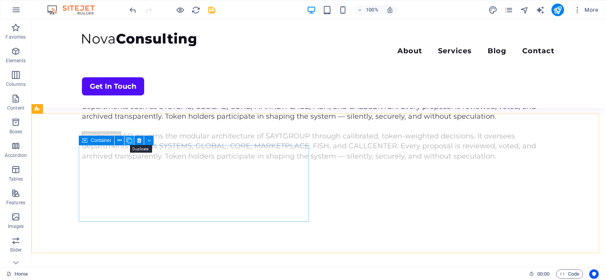
click at [129, 140] on icon at bounding box center [129, 140] width 6 height 8
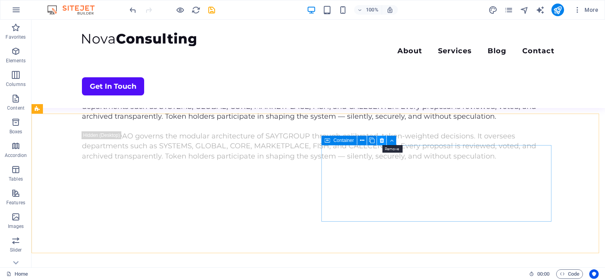
click at [383, 139] on icon at bounding box center [382, 140] width 4 height 8
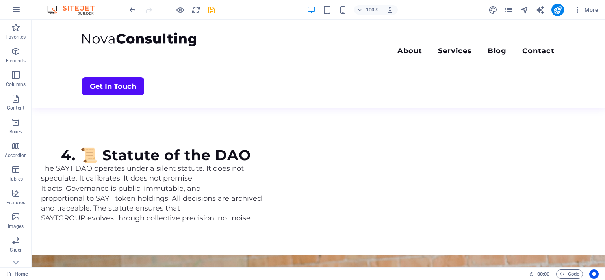
scroll to position [1035, 0]
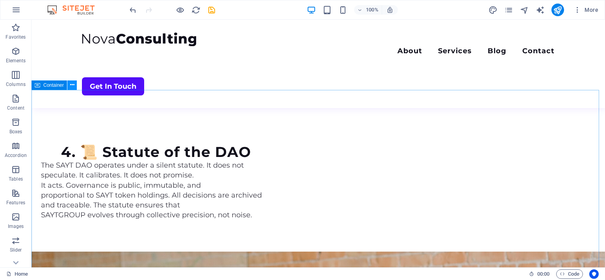
click at [73, 84] on icon at bounding box center [72, 85] width 4 height 8
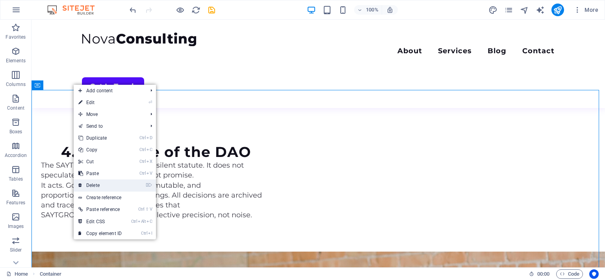
click at [104, 186] on link "⌦ Delete" at bounding box center [100, 185] width 53 height 12
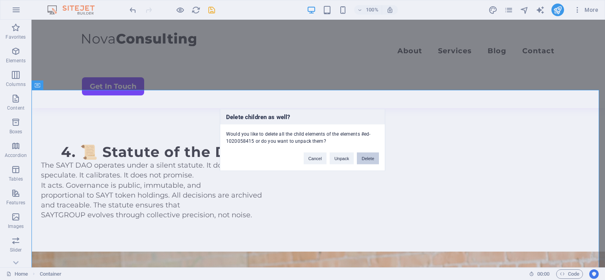
click at [371, 158] on button "Delete" at bounding box center [368, 158] width 22 height 12
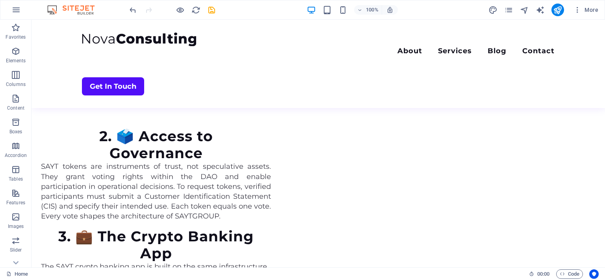
scroll to position [785, 0]
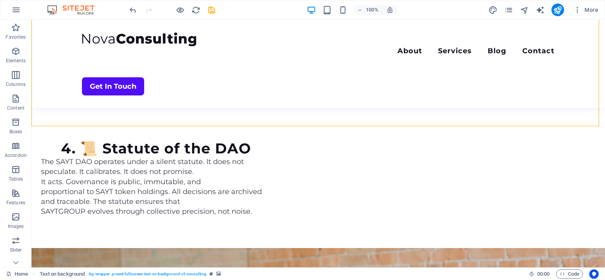
scroll to position [1049, 0]
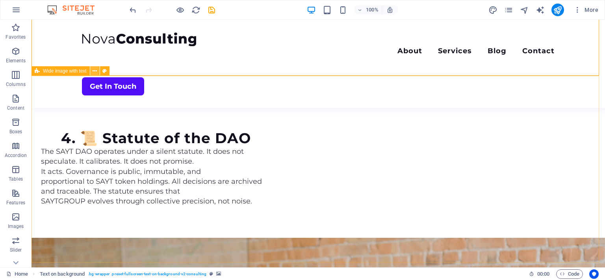
click at [93, 70] on icon at bounding box center [95, 71] width 4 height 8
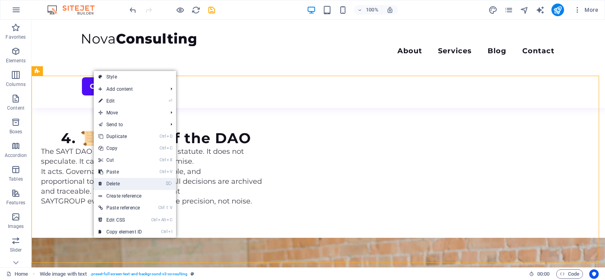
click at [123, 180] on link "⌦ Delete" at bounding box center [120, 184] width 53 height 12
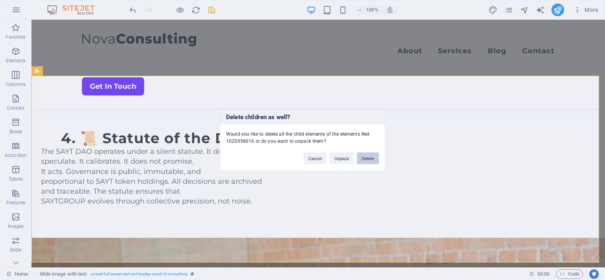
click at [365, 160] on button "Delete" at bounding box center [368, 158] width 22 height 12
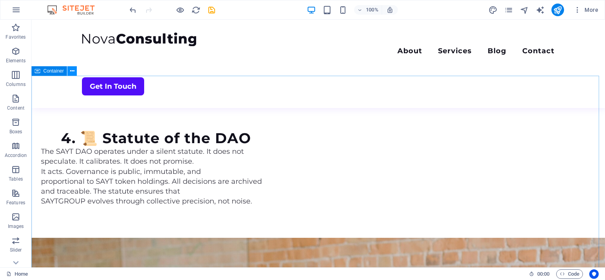
click at [71, 71] on icon at bounding box center [72, 71] width 4 height 8
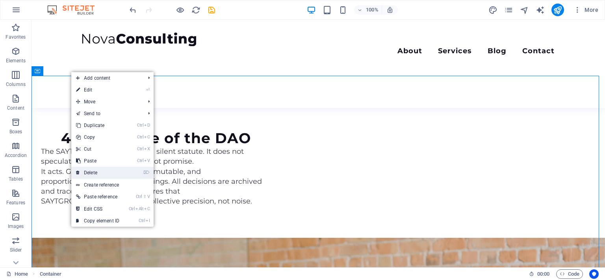
click at [93, 169] on link "⌦ Delete" at bounding box center [97, 173] width 53 height 12
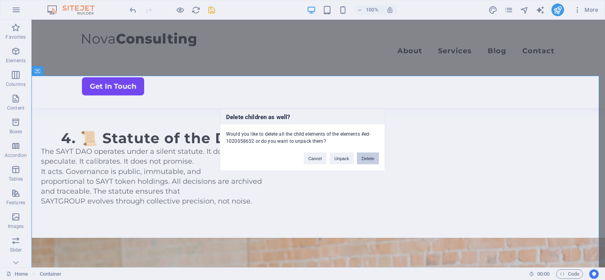
click at [366, 160] on button "Delete" at bounding box center [368, 158] width 22 height 12
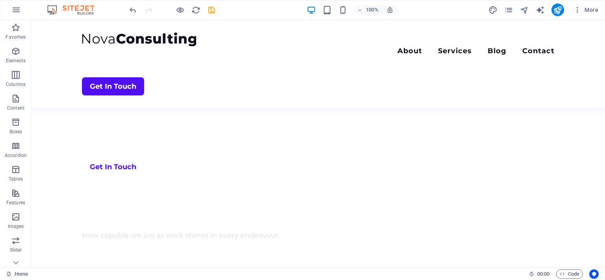
scroll to position [374, 0]
click at [329, 209] on div "+ Add section" at bounding box center [319, 215] width 44 height 13
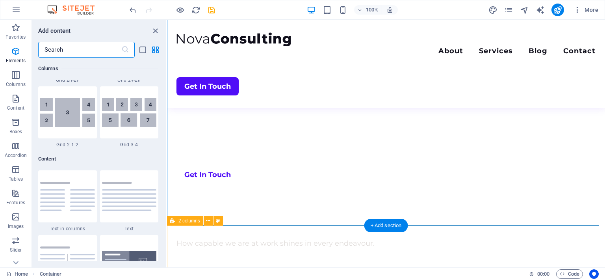
scroll to position [1378, 0]
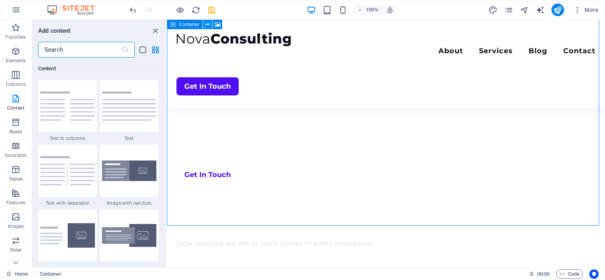
click at [207, 26] on icon at bounding box center [208, 24] width 4 height 8
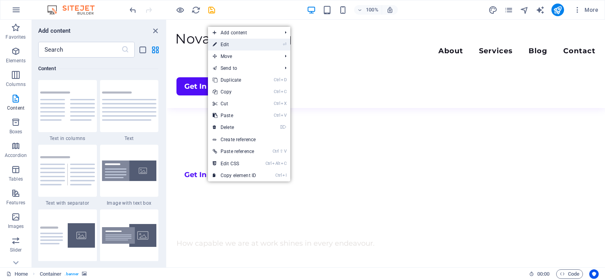
click at [234, 45] on link "⏎ Edit" at bounding box center [234, 45] width 53 height 12
select select "vh"
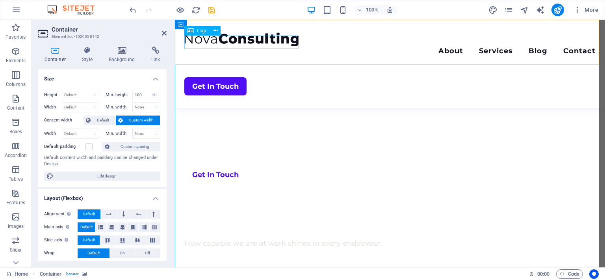
scroll to position [45, 0]
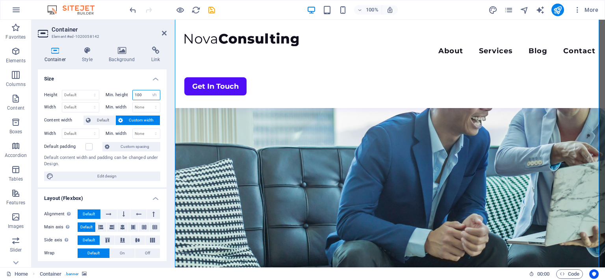
click at [139, 93] on input "100" at bounding box center [147, 94] width 28 height 9
click at [171, 157] on div "Container Style Background Link Size Height Default px rem % vh vw Min. height …" at bounding box center [102, 153] width 141 height 227
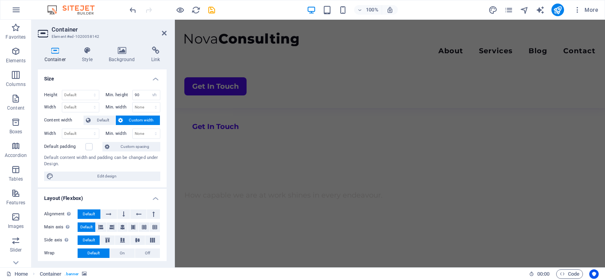
scroll to position [431, 0]
click at [136, 95] on input "90" at bounding box center [147, 94] width 28 height 9
type input "100"
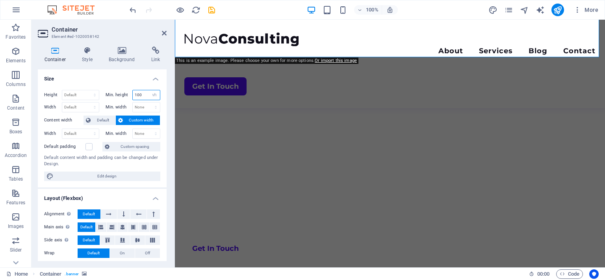
scroll to position [316, 0]
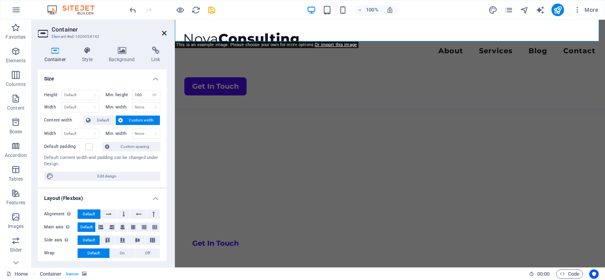
click at [166, 31] on icon at bounding box center [164, 33] width 5 height 6
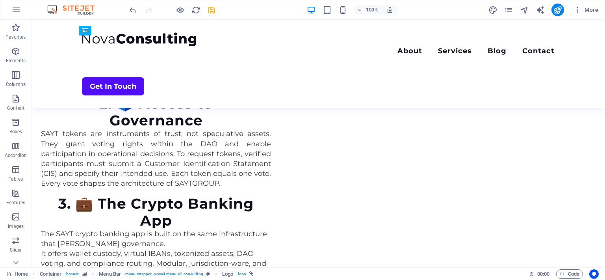
scroll to position [832, 0]
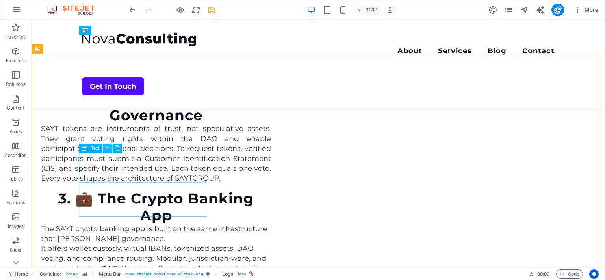
click at [107, 149] on icon at bounding box center [108, 148] width 4 height 8
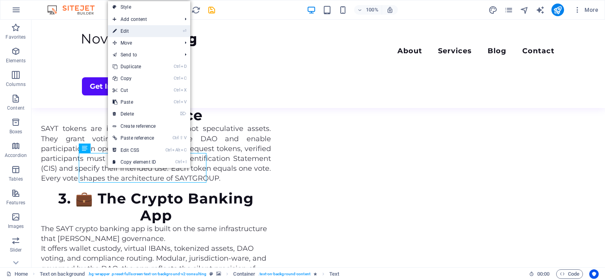
click at [131, 32] on link "⏎ Edit" at bounding box center [134, 31] width 53 height 12
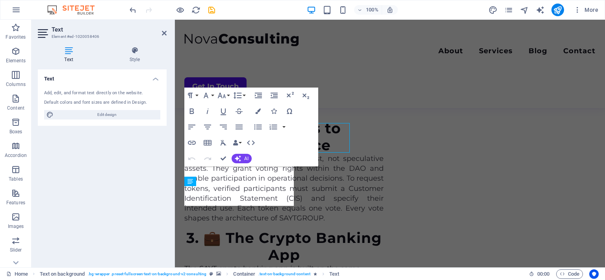
scroll to position [862, 0]
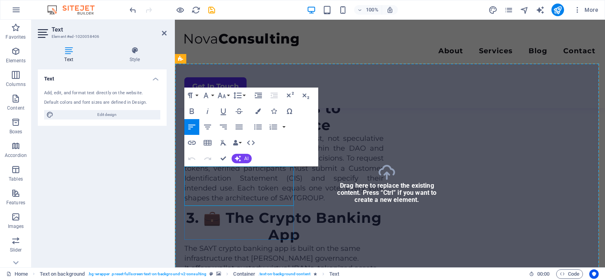
scroll to position [863, 0]
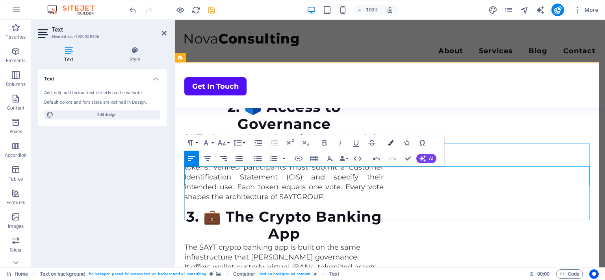
click at [392, 140] on icon "button" at bounding box center [391, 143] width 6 height 6
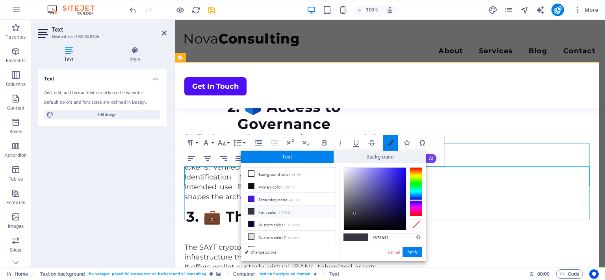
click at [392, 140] on icon "button" at bounding box center [391, 143] width 6 height 6
click at [250, 173] on icon at bounding box center [252, 174] width 6 height 6
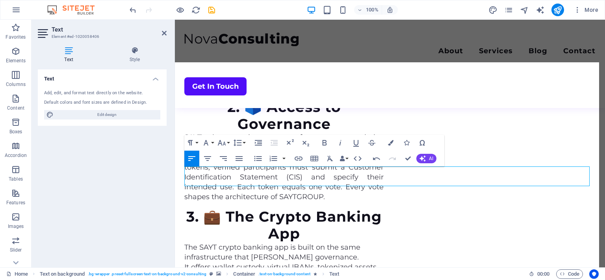
drag, startPoint x: 537, startPoint y: 181, endPoint x: 158, endPoint y: 158, distance: 380.4
click at [175, 158] on html "Skip to main content Menu About Services Blog Contact Get In Touch ​​​ SAYT SYS…" at bounding box center [390, 110] width 430 height 1909
click at [391, 139] on button "Colors" at bounding box center [390, 143] width 15 height 16
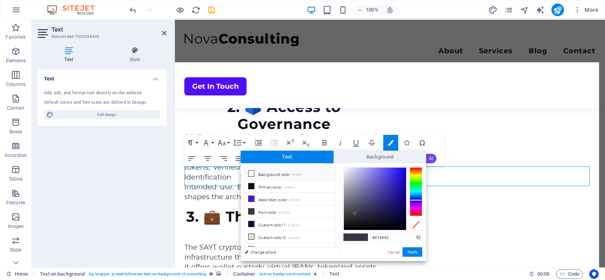
click at [252, 171] on icon at bounding box center [252, 174] width 6 height 6
type input "#ffffff"
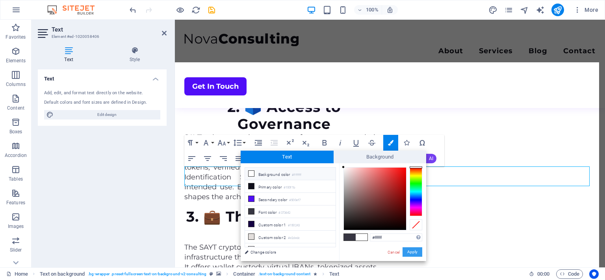
click at [417, 252] on button "Apply" at bounding box center [413, 251] width 20 height 9
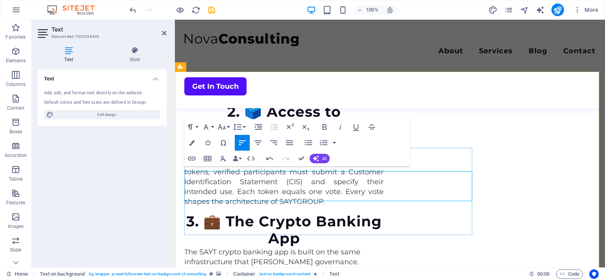
scroll to position [854, 0]
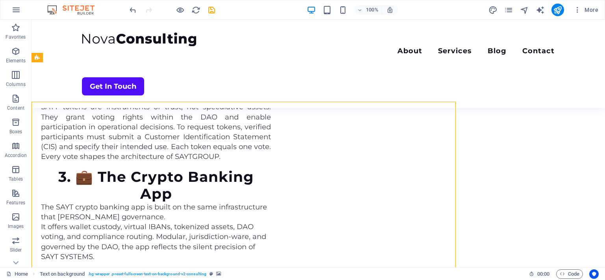
scroll to position [824, 0]
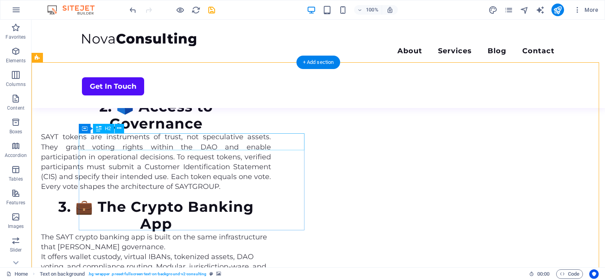
click at [121, 126] on icon at bounding box center [119, 128] width 4 height 8
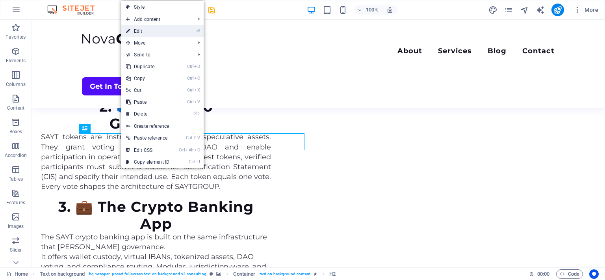
click at [146, 29] on link "⏎ Edit" at bounding box center [147, 31] width 53 height 12
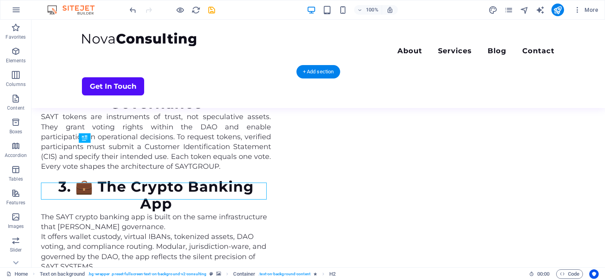
scroll to position [814, 0]
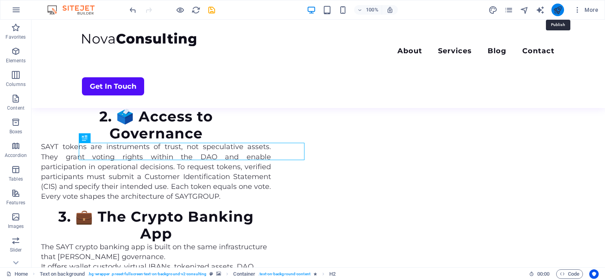
click at [556, 9] on icon "publish" at bounding box center [557, 10] width 9 height 9
